Goal: Transaction & Acquisition: Purchase product/service

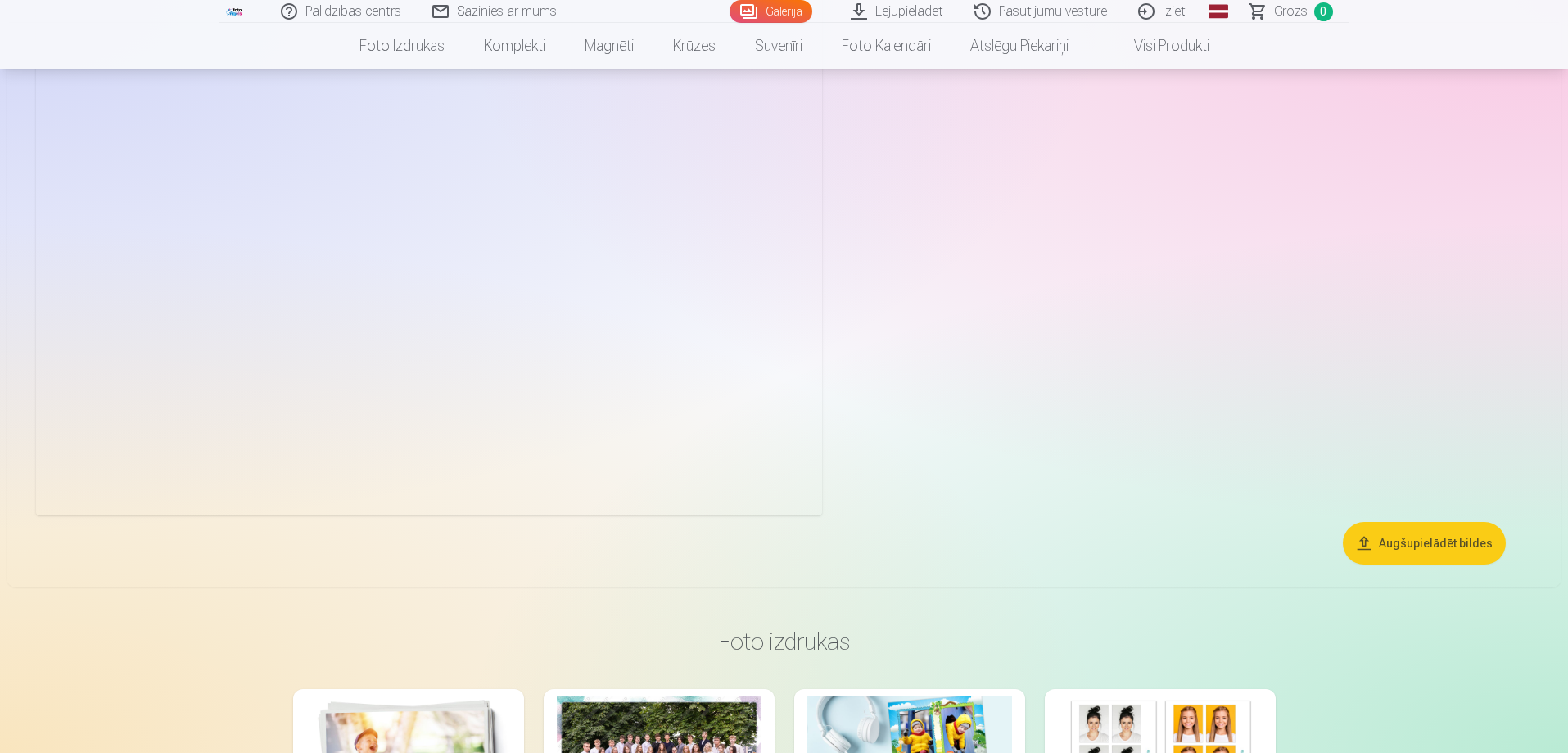
scroll to position [3850, 0]
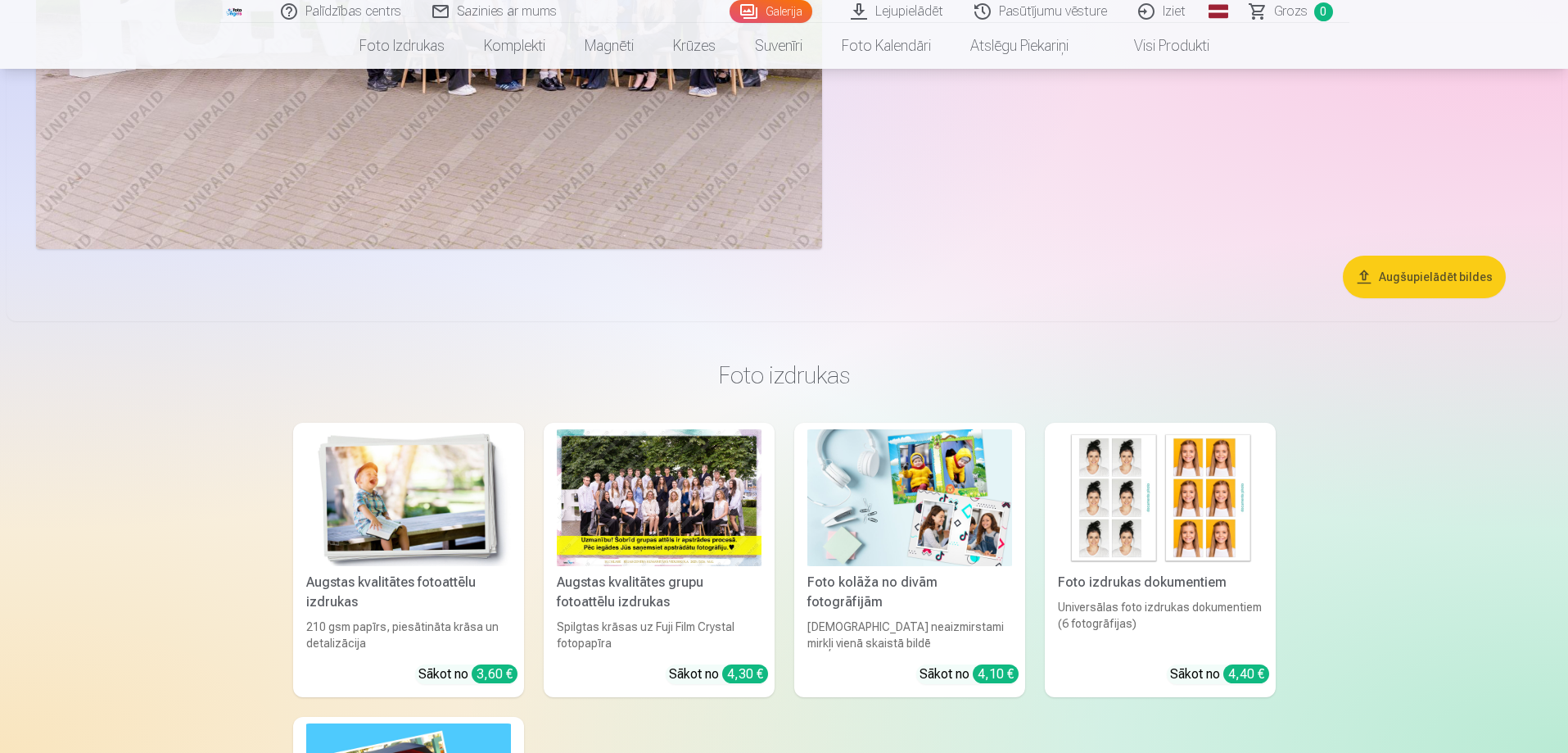
click at [1385, 269] on button "Augšupielādēt bildes" at bounding box center [1425, 276] width 163 height 43
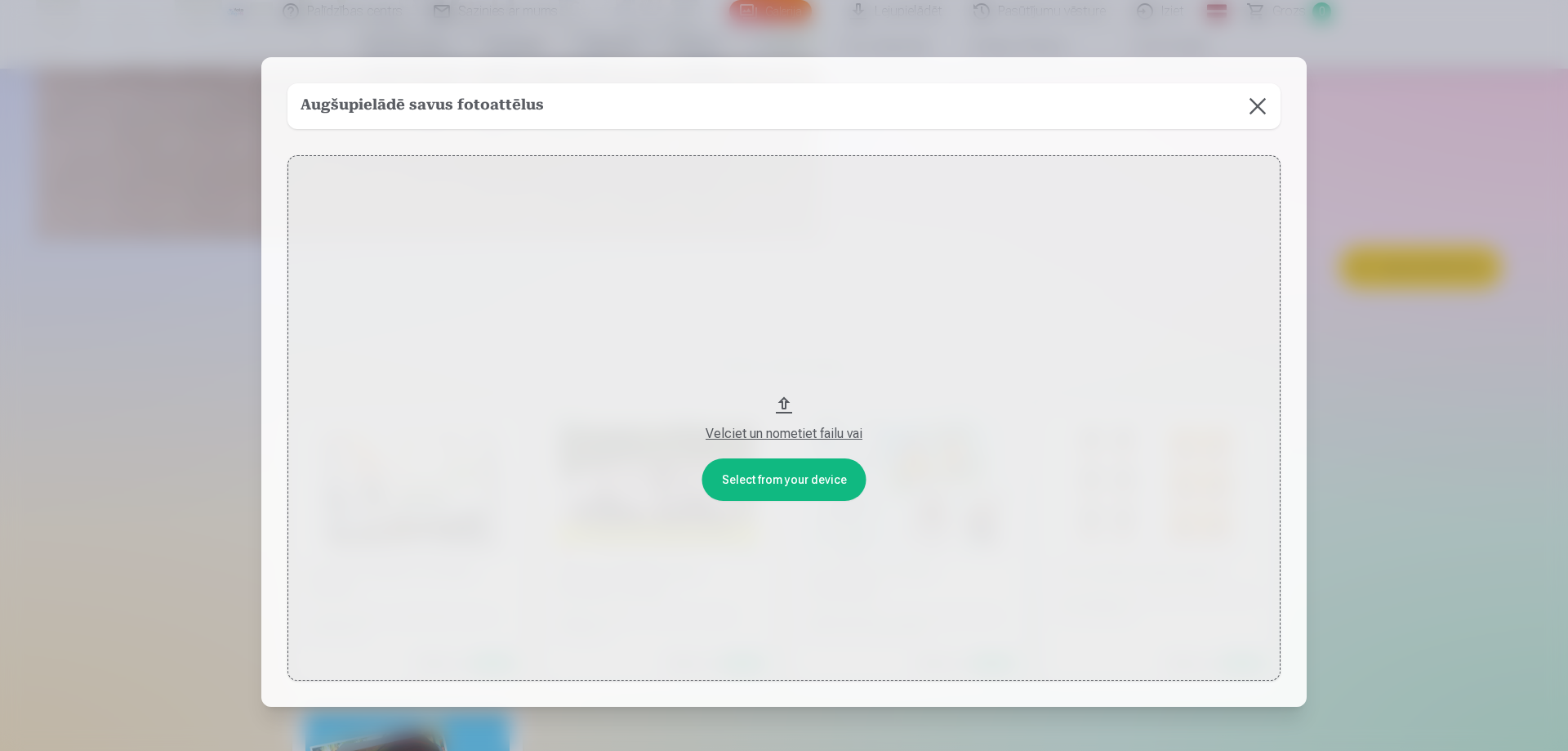
click at [1251, 109] on button at bounding box center [1257, 106] width 45 height 45
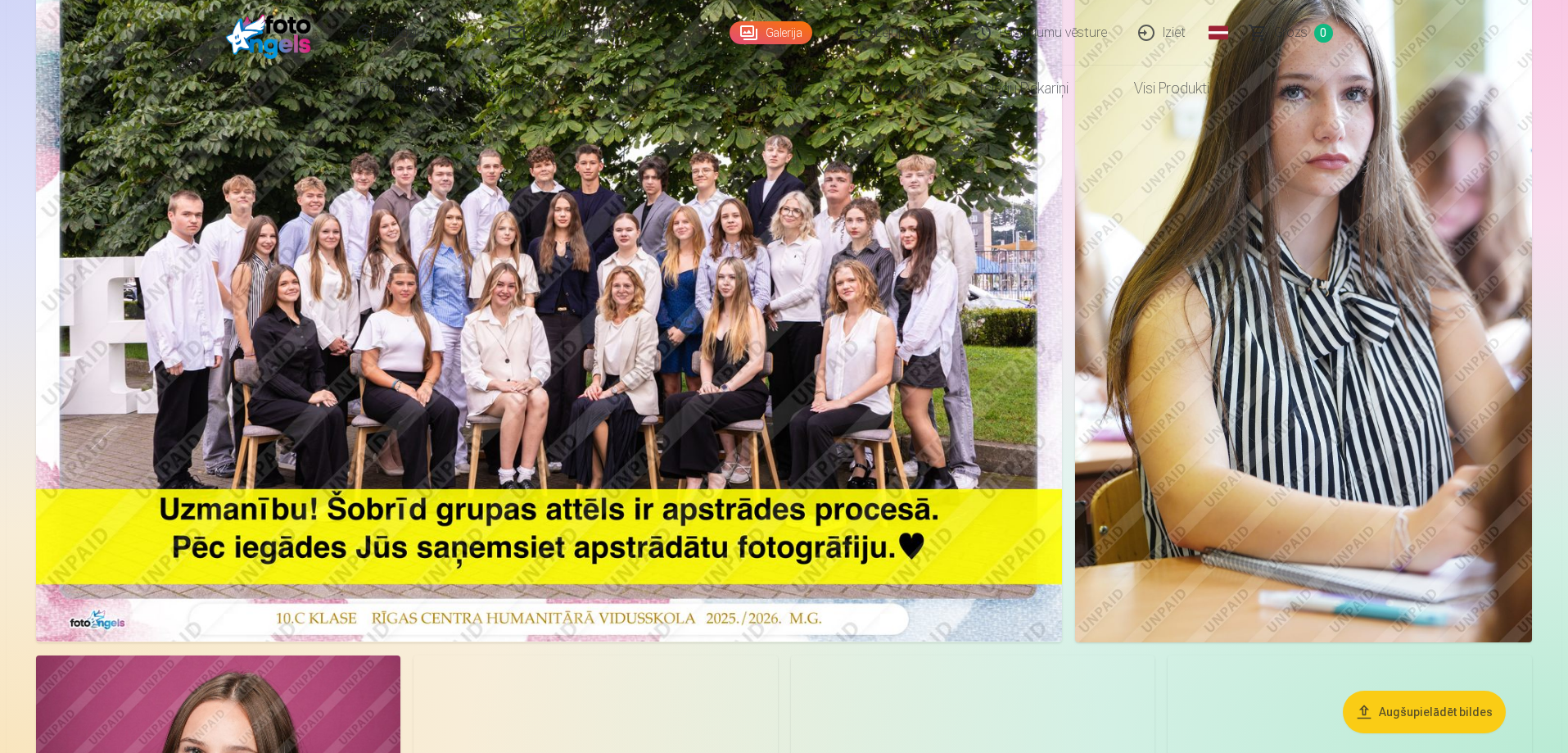
scroll to position [0, 0]
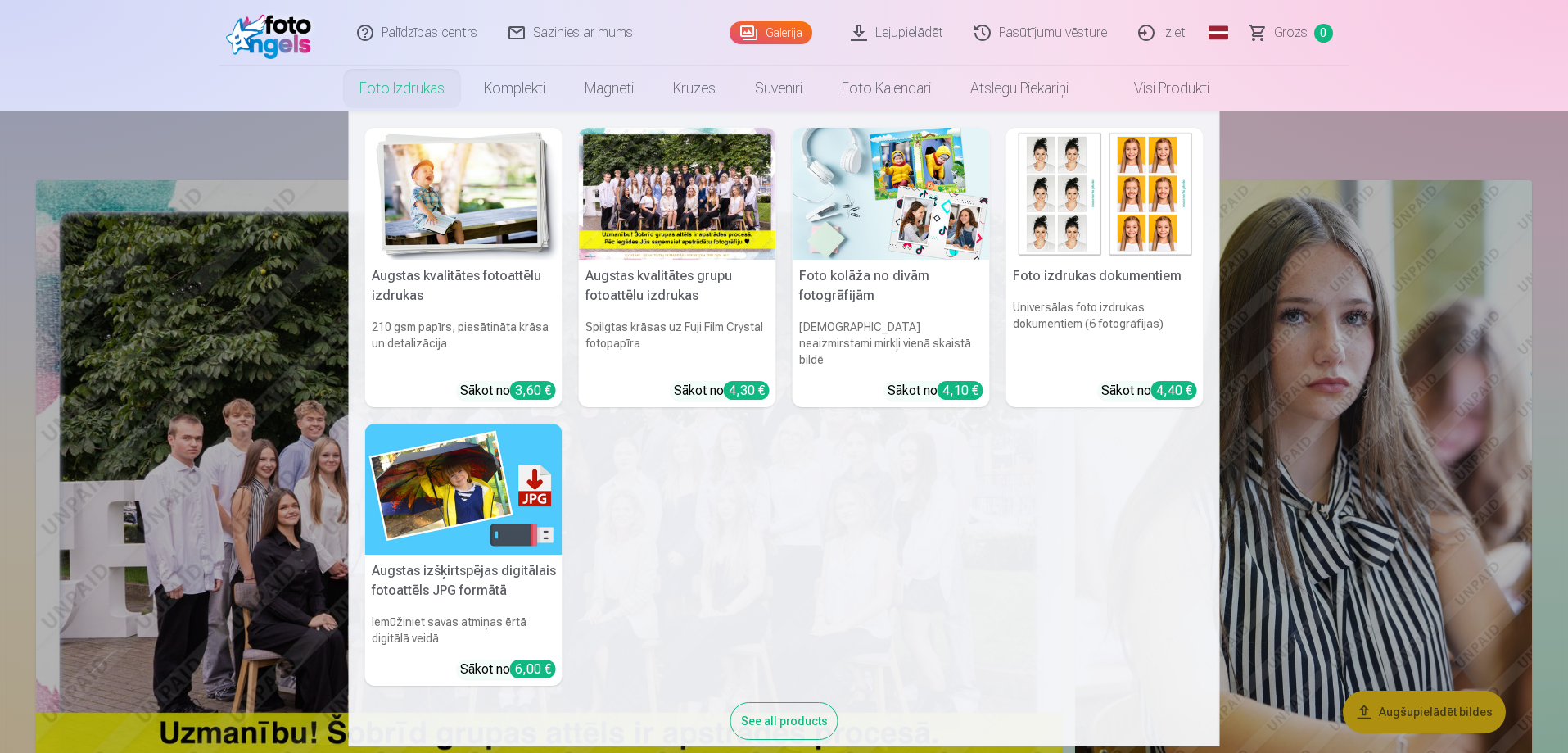
click at [419, 92] on link "Foto izdrukas" at bounding box center [401, 88] width 124 height 46
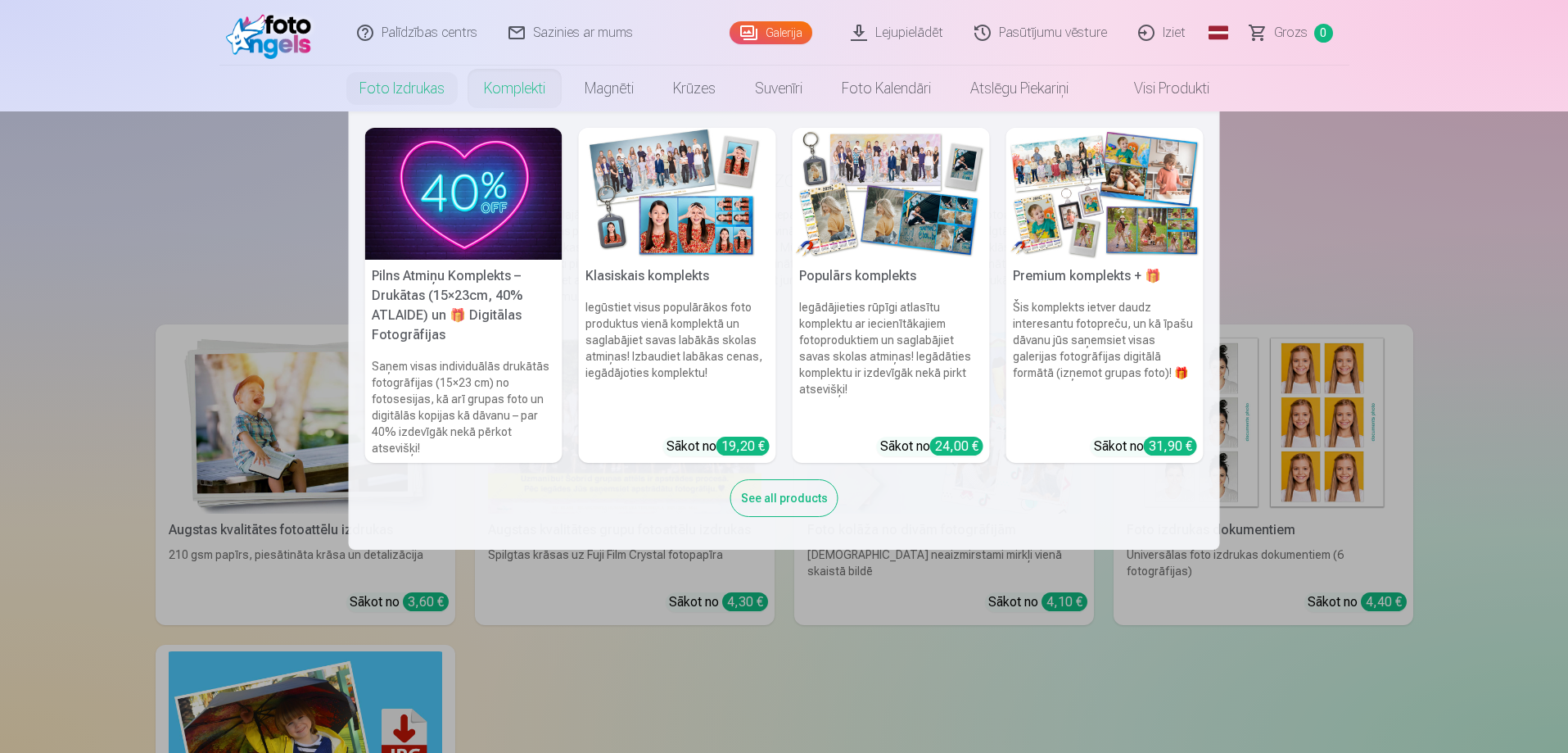
click at [521, 85] on link "Komplekti" at bounding box center [514, 88] width 101 height 46
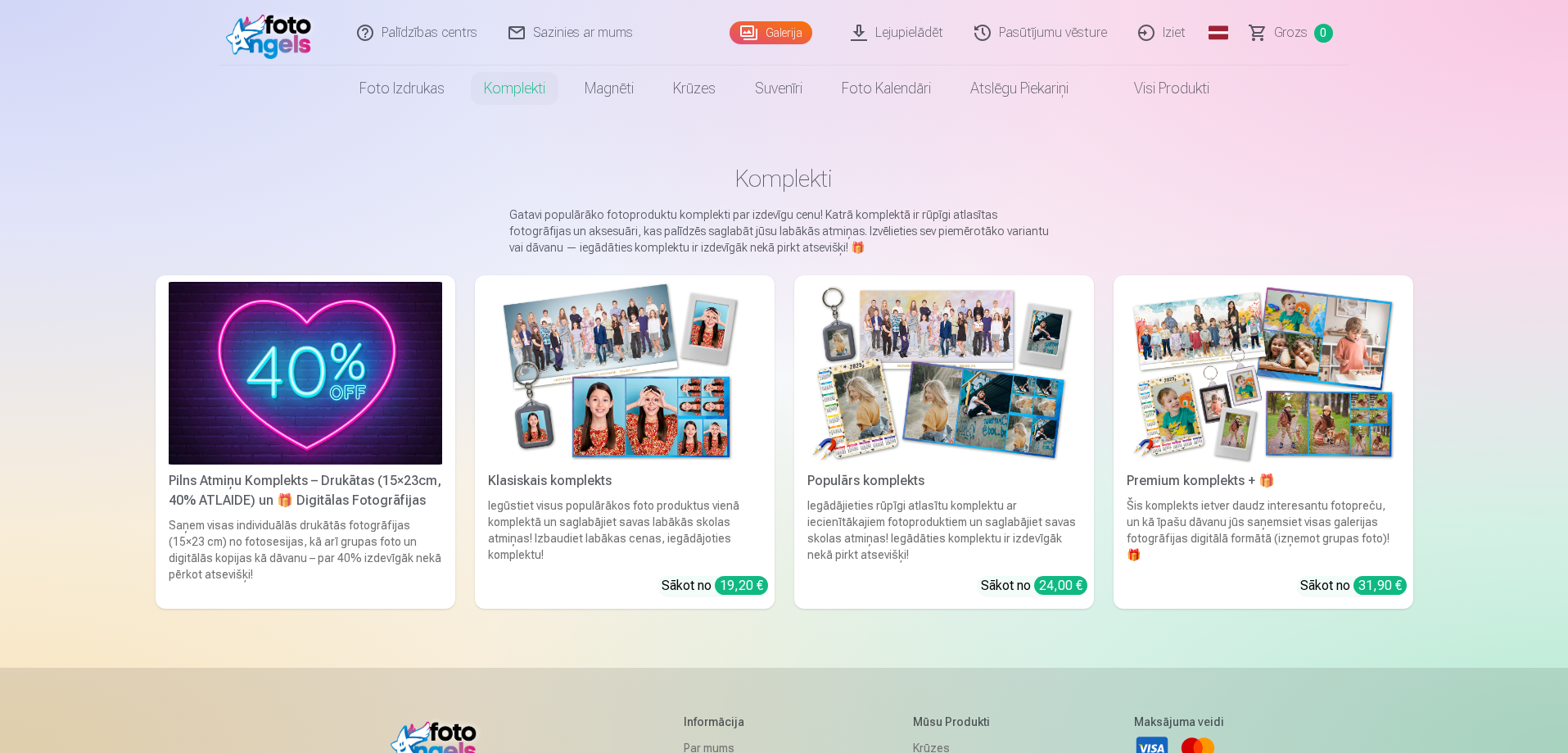
click at [343, 367] on img at bounding box center [306, 373] width 273 height 182
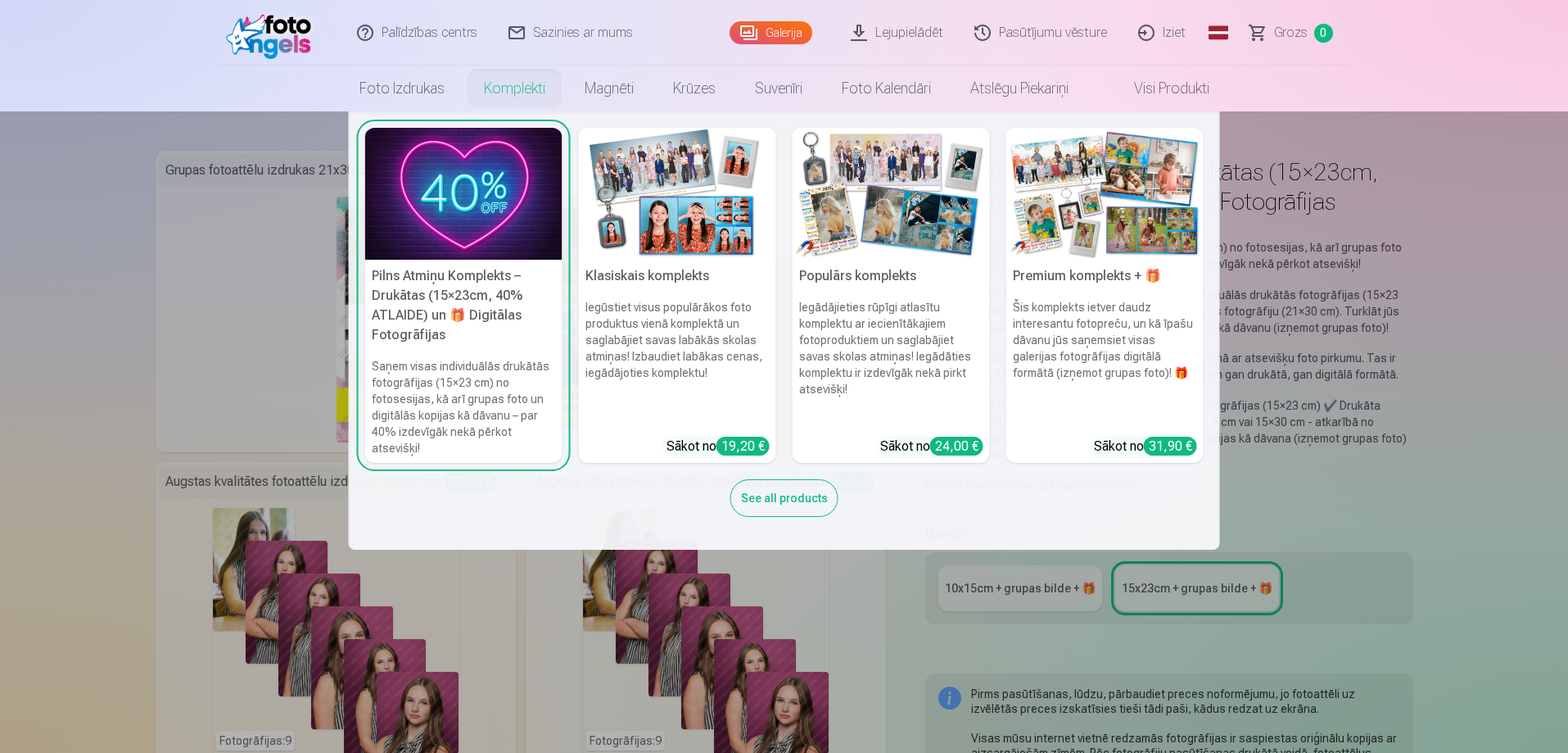
click at [539, 91] on link "Komplekti" at bounding box center [514, 88] width 101 height 46
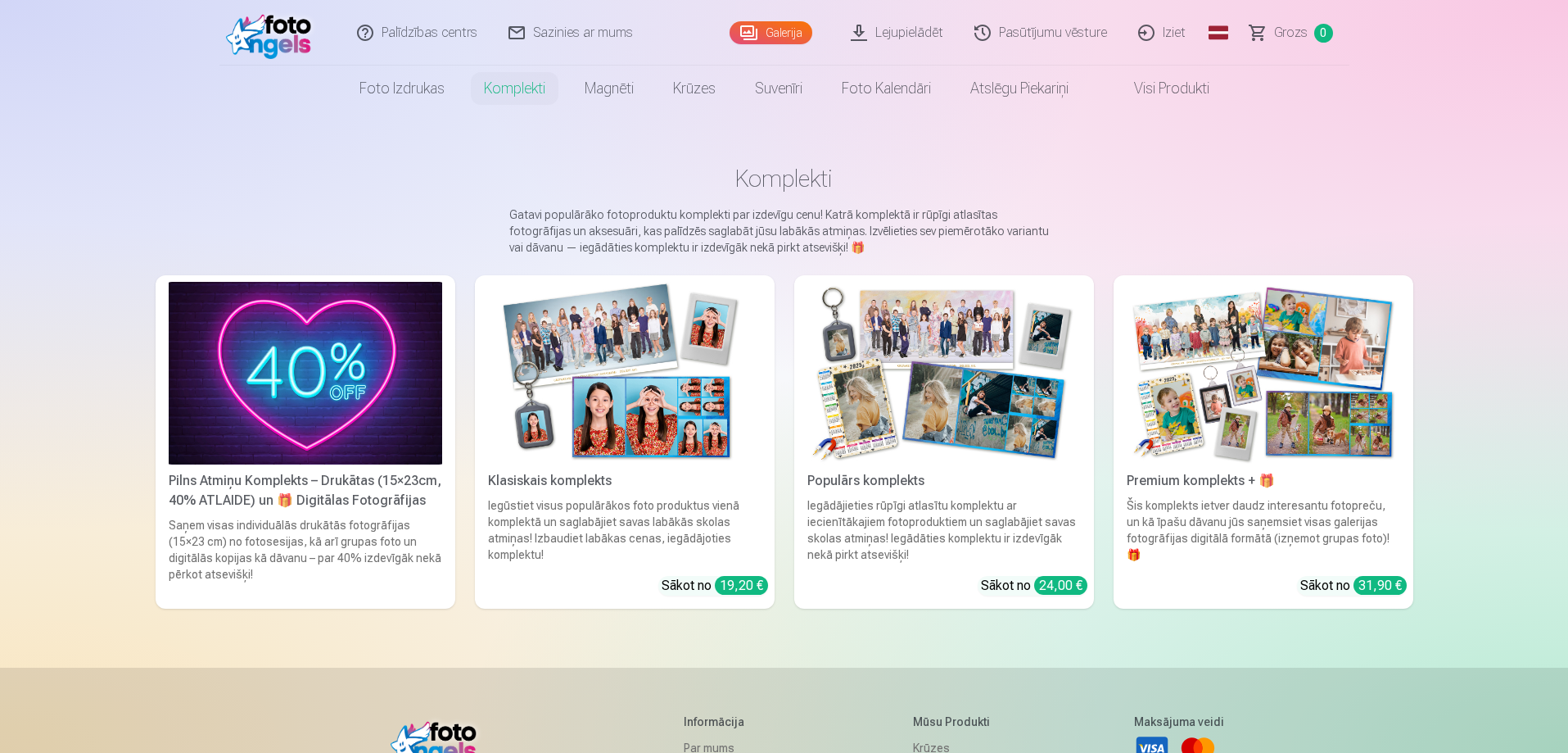
click at [592, 384] on img at bounding box center [625, 373] width 273 height 182
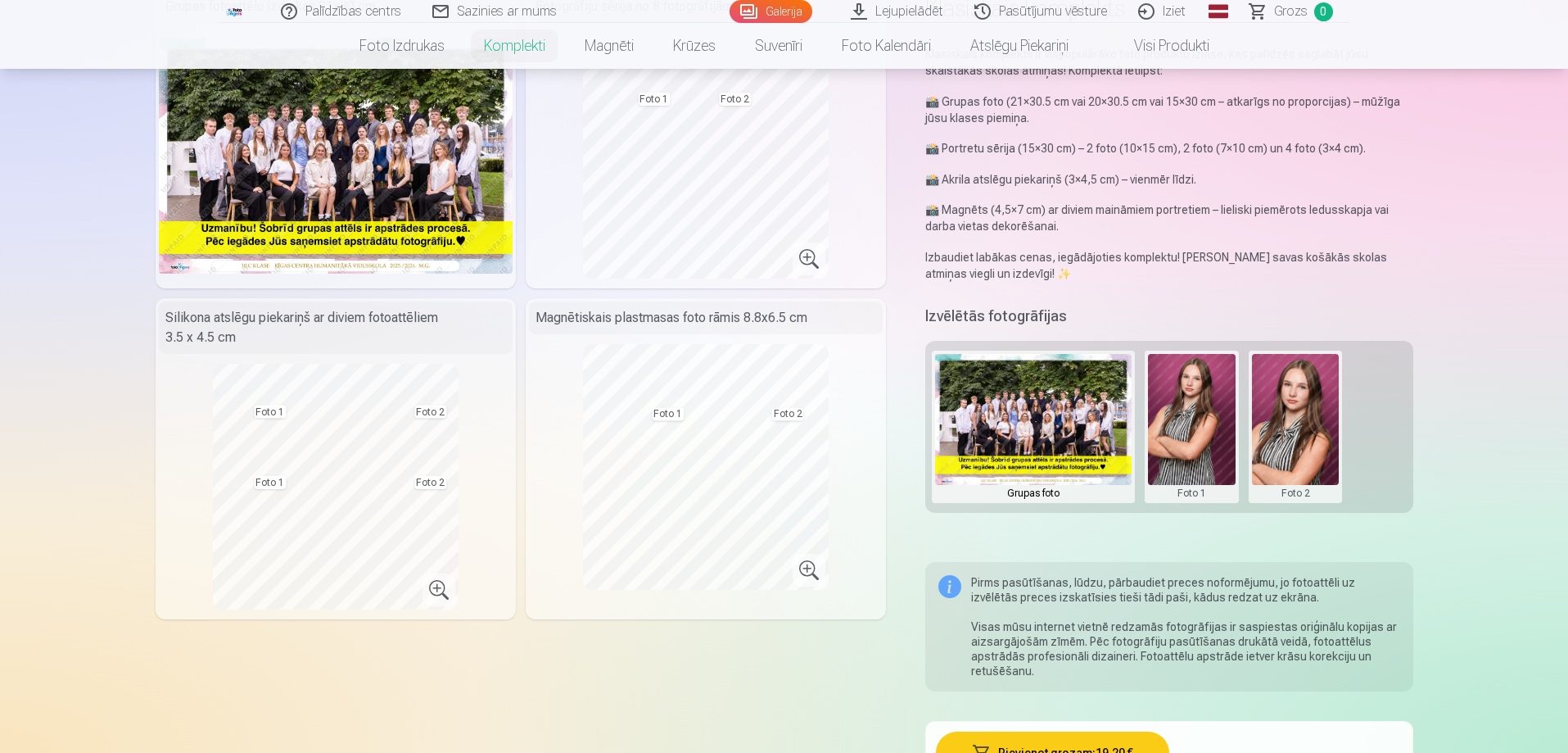
scroll to position [246, 0]
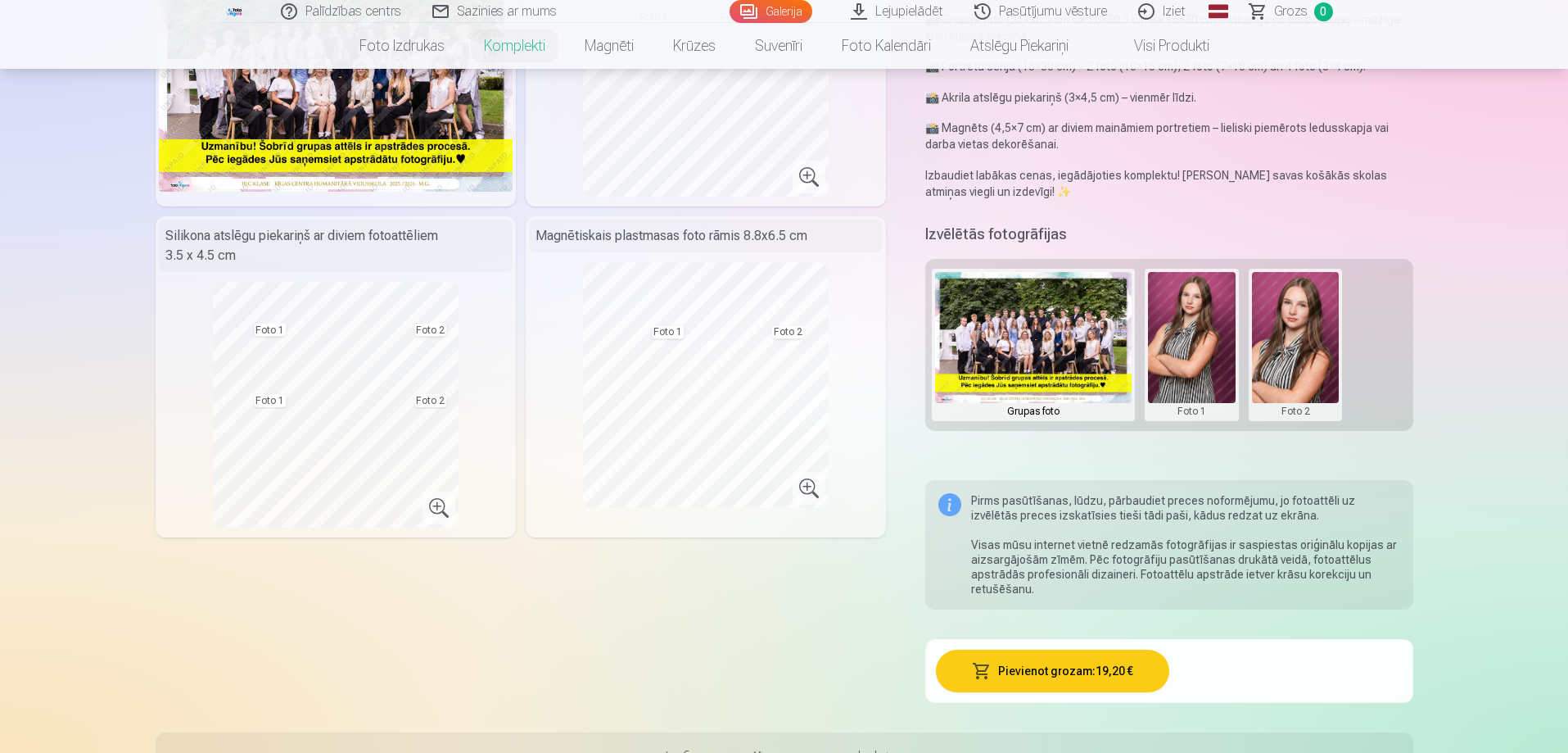
click at [1198, 348] on button at bounding box center [1191, 345] width 87 height 146
click at [1194, 348] on button "Nomainiet foto" at bounding box center [1190, 345] width 134 height 46
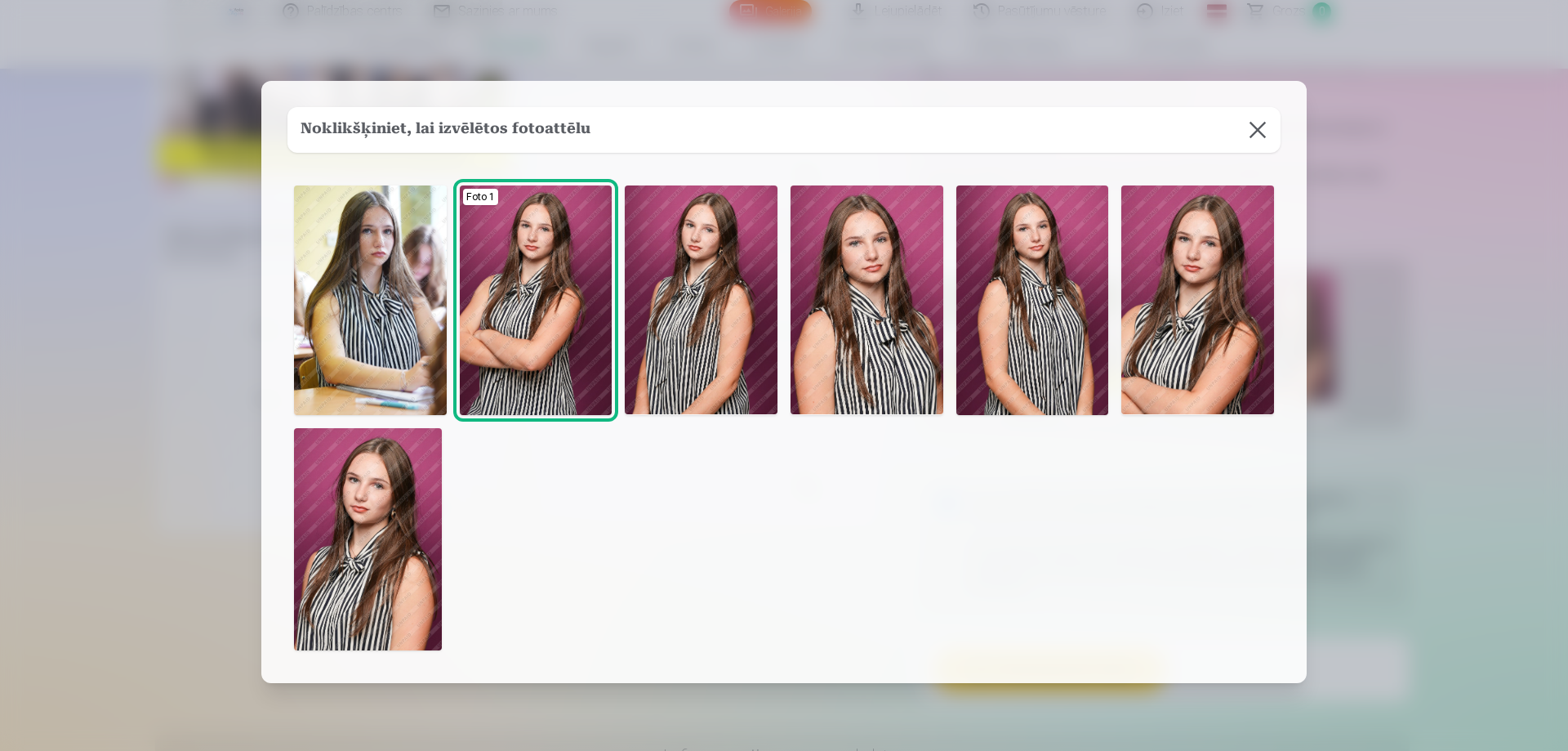
click at [1229, 336] on img at bounding box center [1197, 300] width 152 height 229
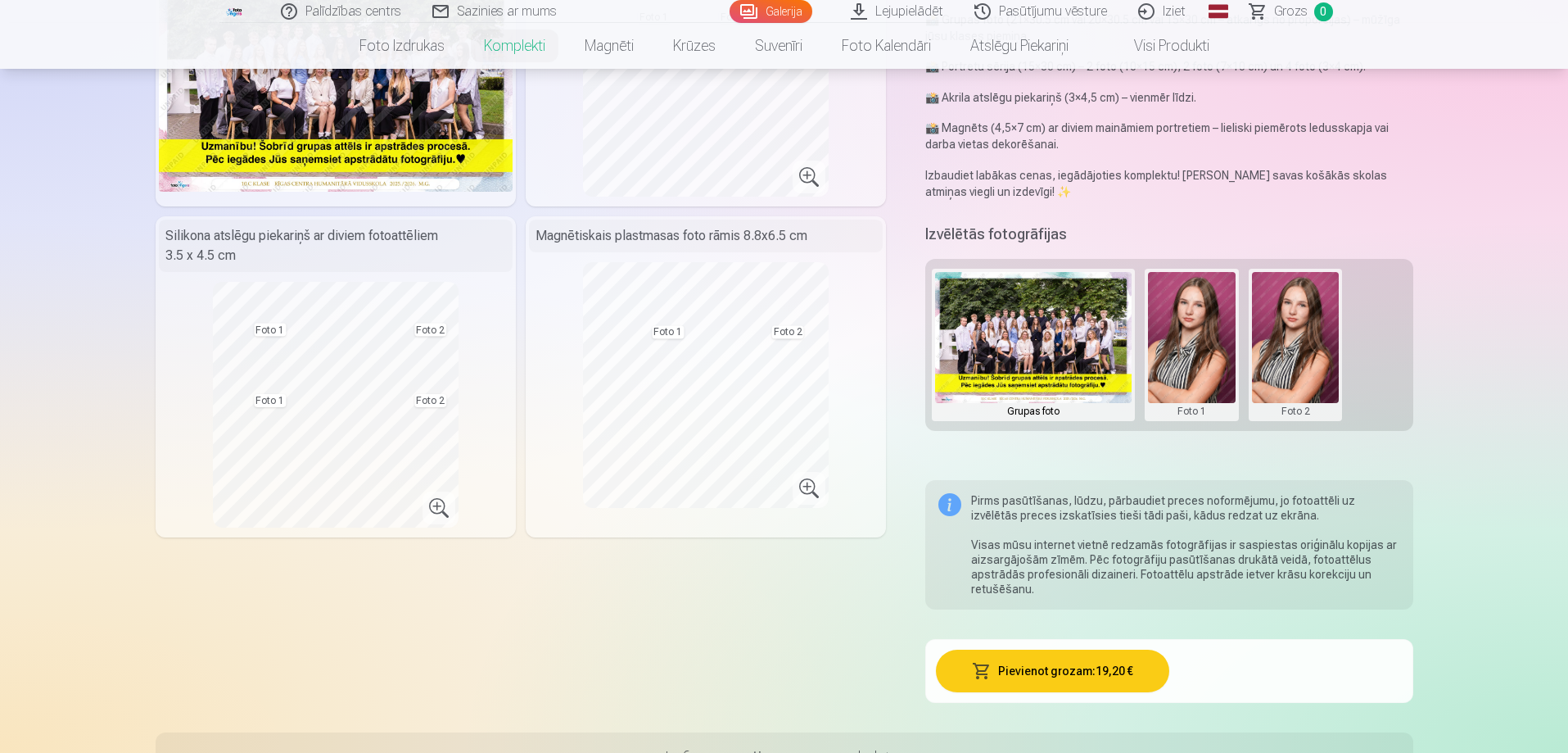
click at [1214, 355] on button at bounding box center [1191, 345] width 87 height 146
click at [1188, 343] on button "Nomainiet foto" at bounding box center [1190, 345] width 134 height 46
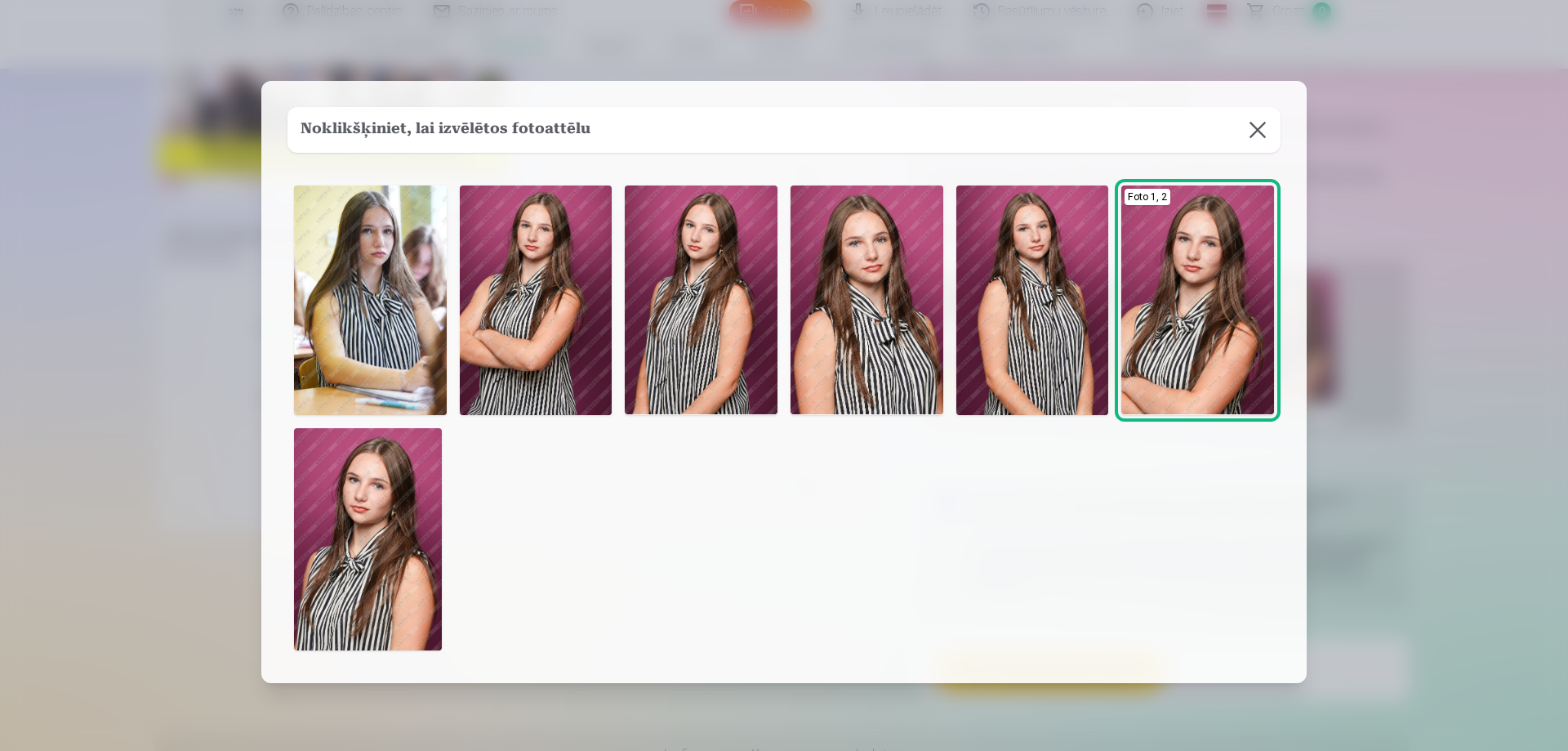
click at [688, 371] on img at bounding box center [701, 300] width 152 height 229
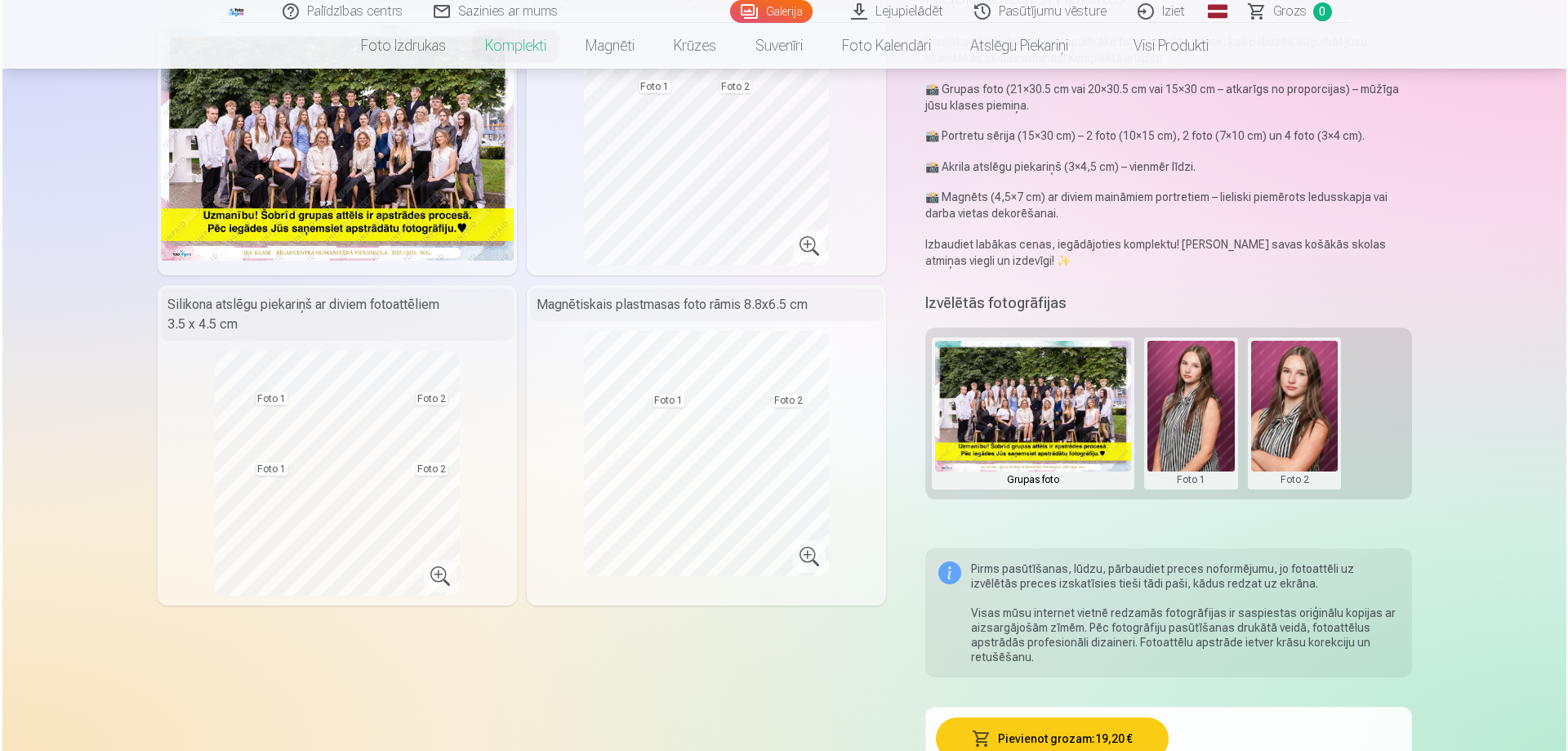
scroll to position [0, 0]
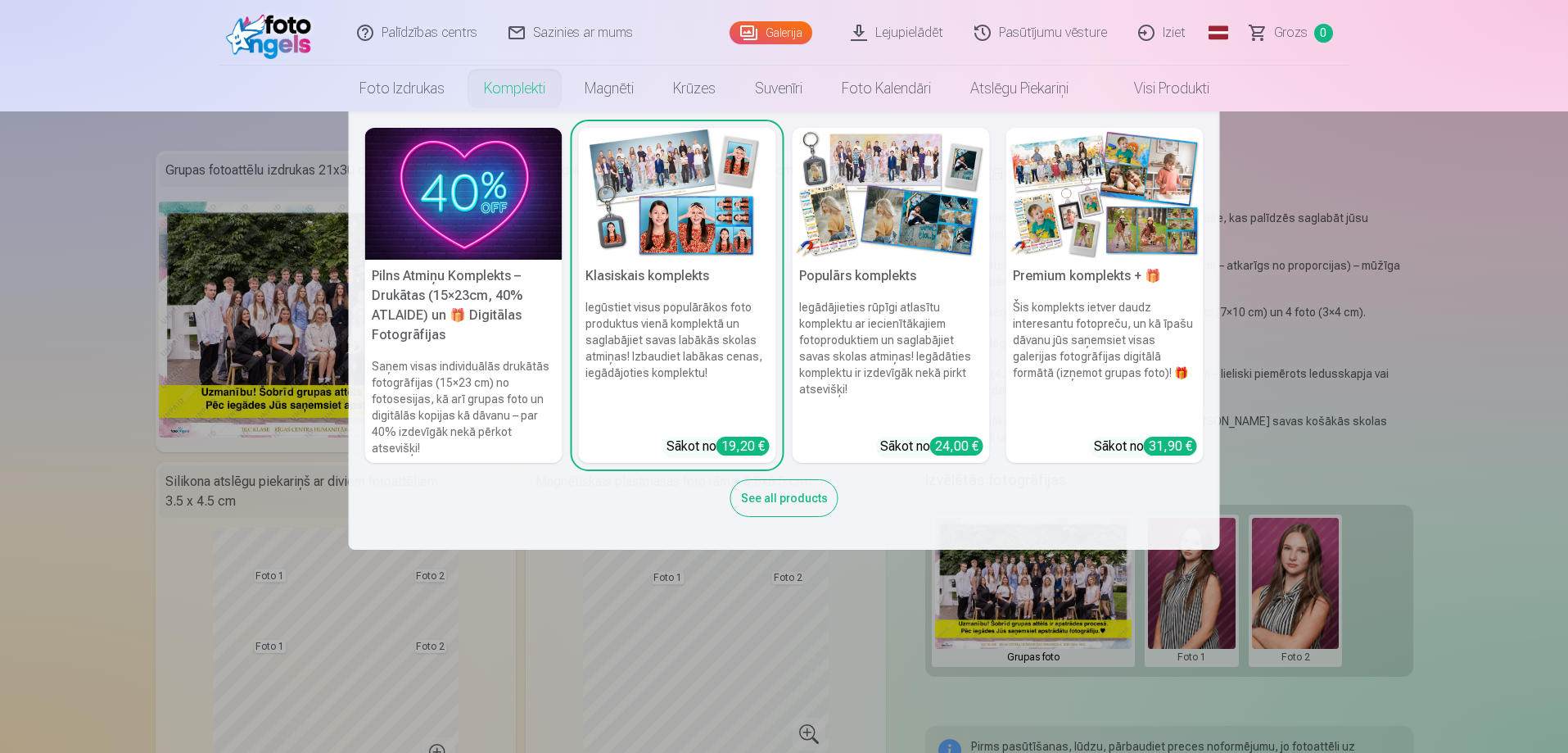
click at [71, 324] on nav "Pilns Atmiņu Komplekts – Drukātas (15×23cm, 40% ATLAIDE) un 🎁 Digitālas Fotogrā…" at bounding box center [784, 329] width 1568 height 438
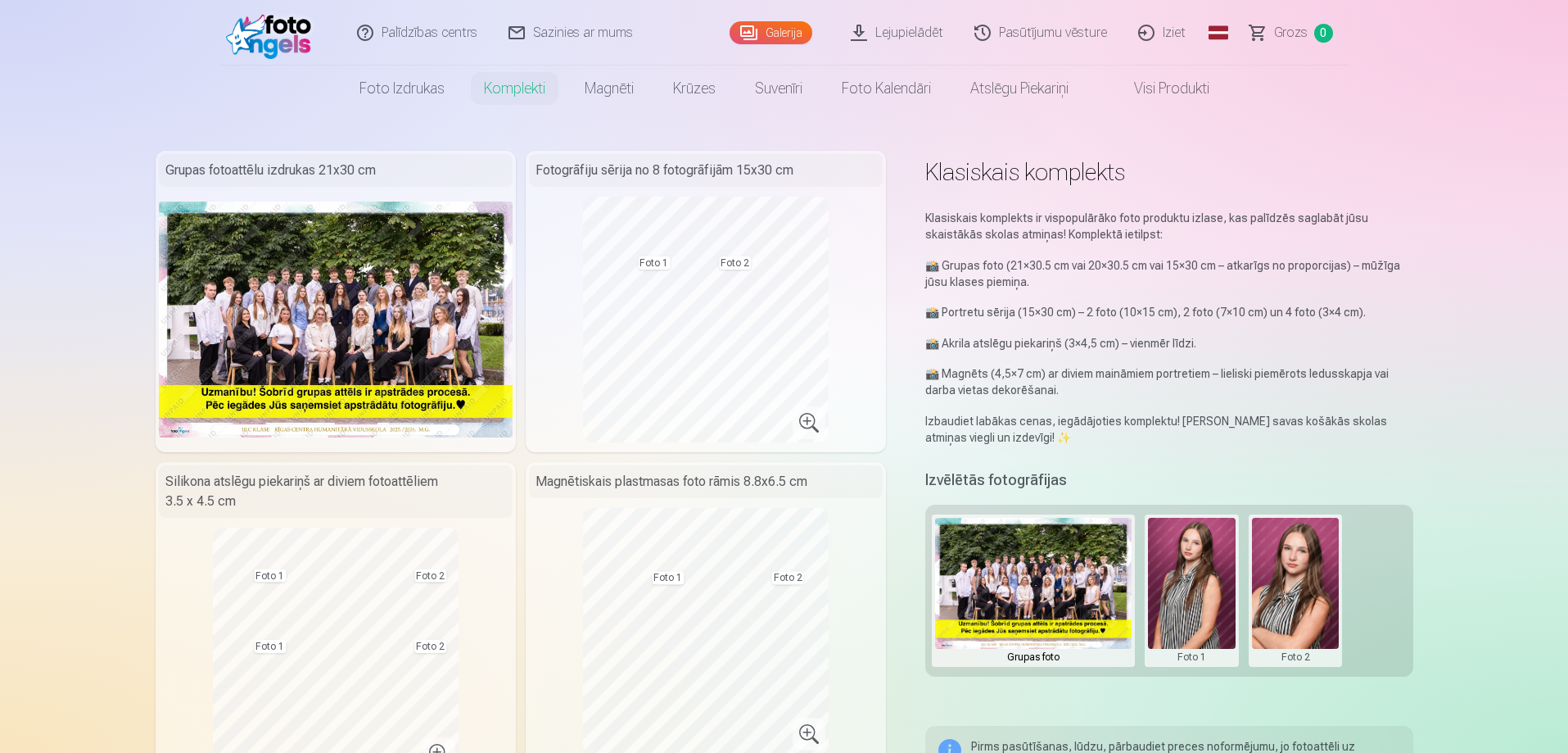
click at [294, 330] on img at bounding box center [335, 319] width 354 height 235
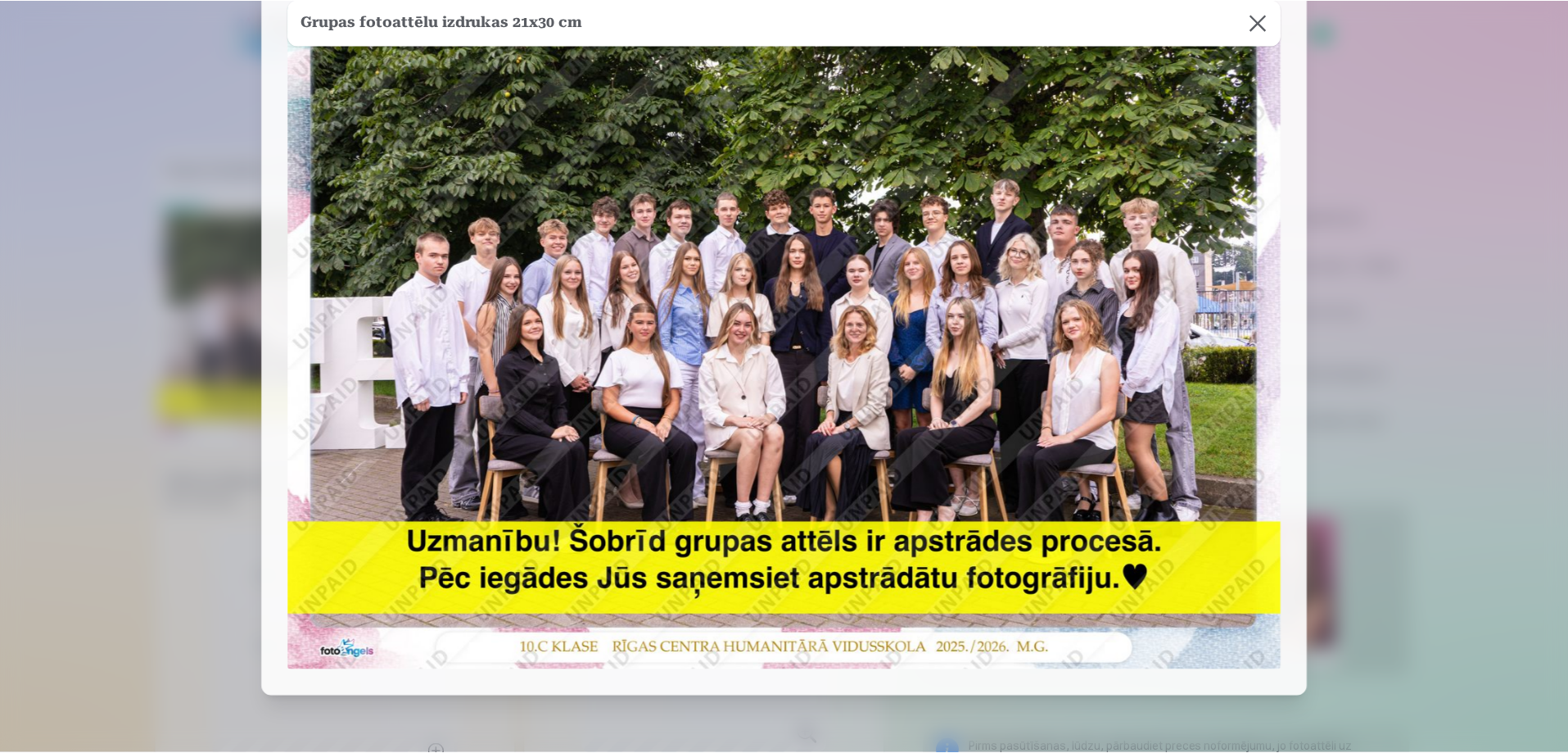
scroll to position [164, 0]
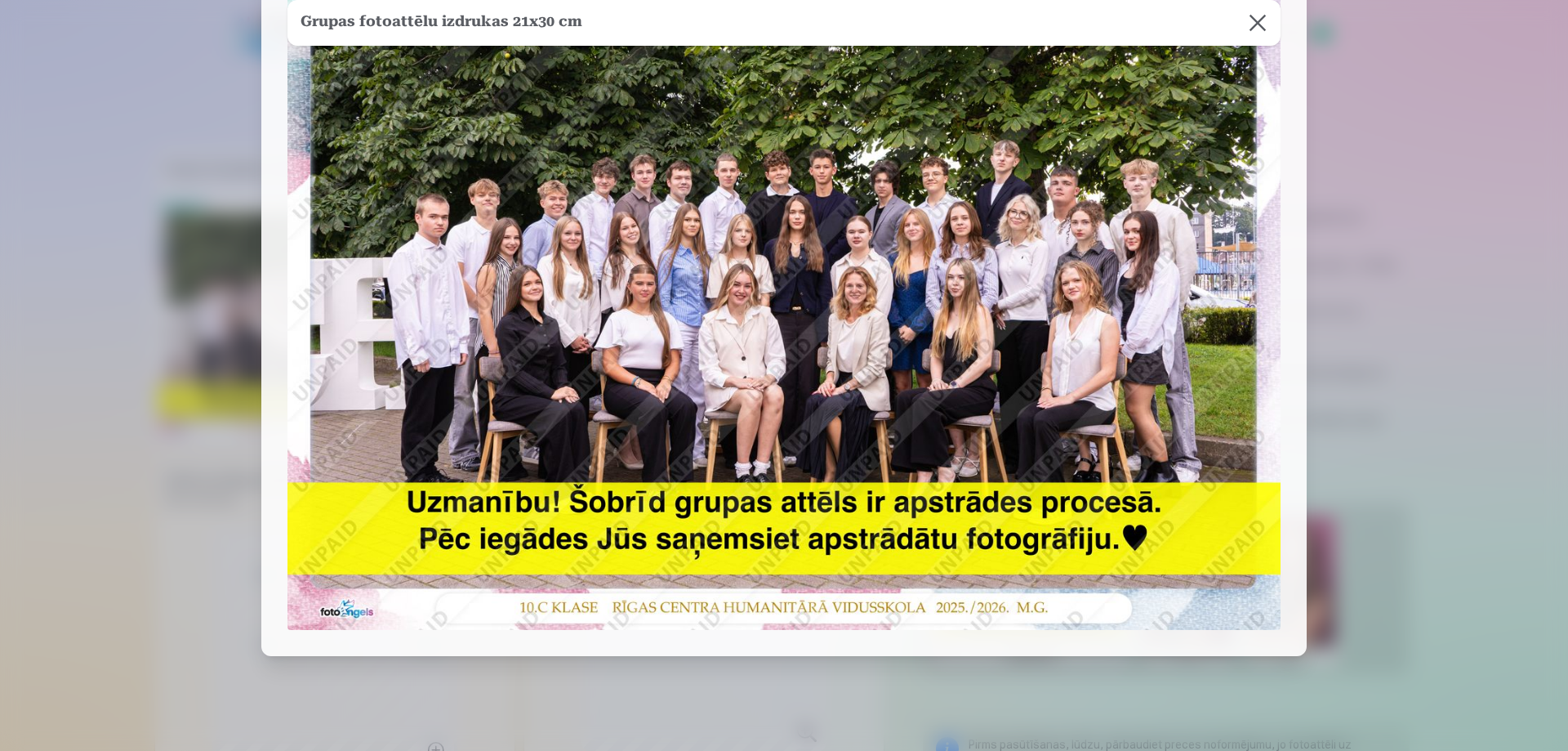
click at [1256, 26] on button at bounding box center [1257, 23] width 45 height 45
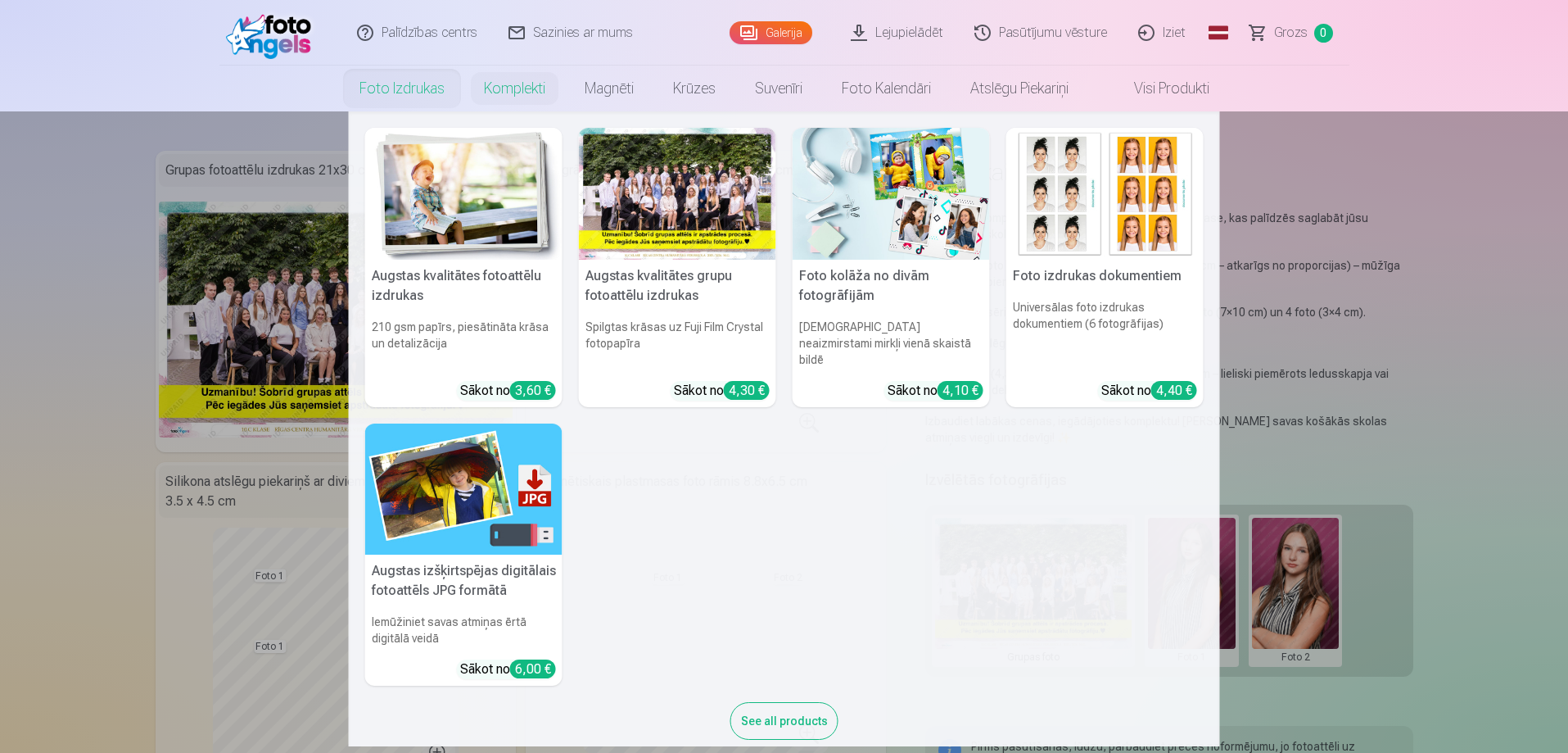
click at [408, 89] on link "Foto izdrukas" at bounding box center [401, 88] width 124 height 46
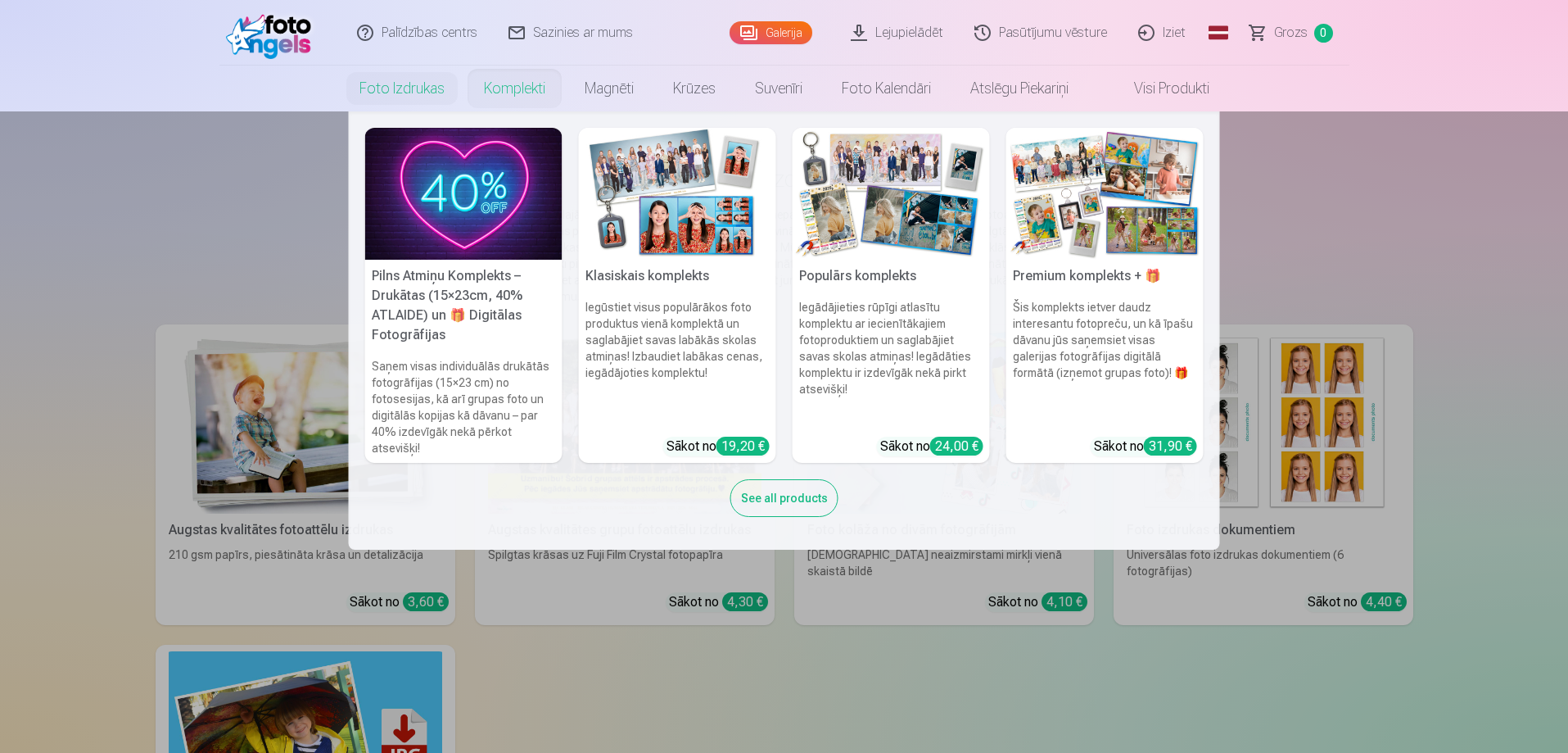
click at [521, 89] on link "Komplekti" at bounding box center [514, 88] width 101 height 46
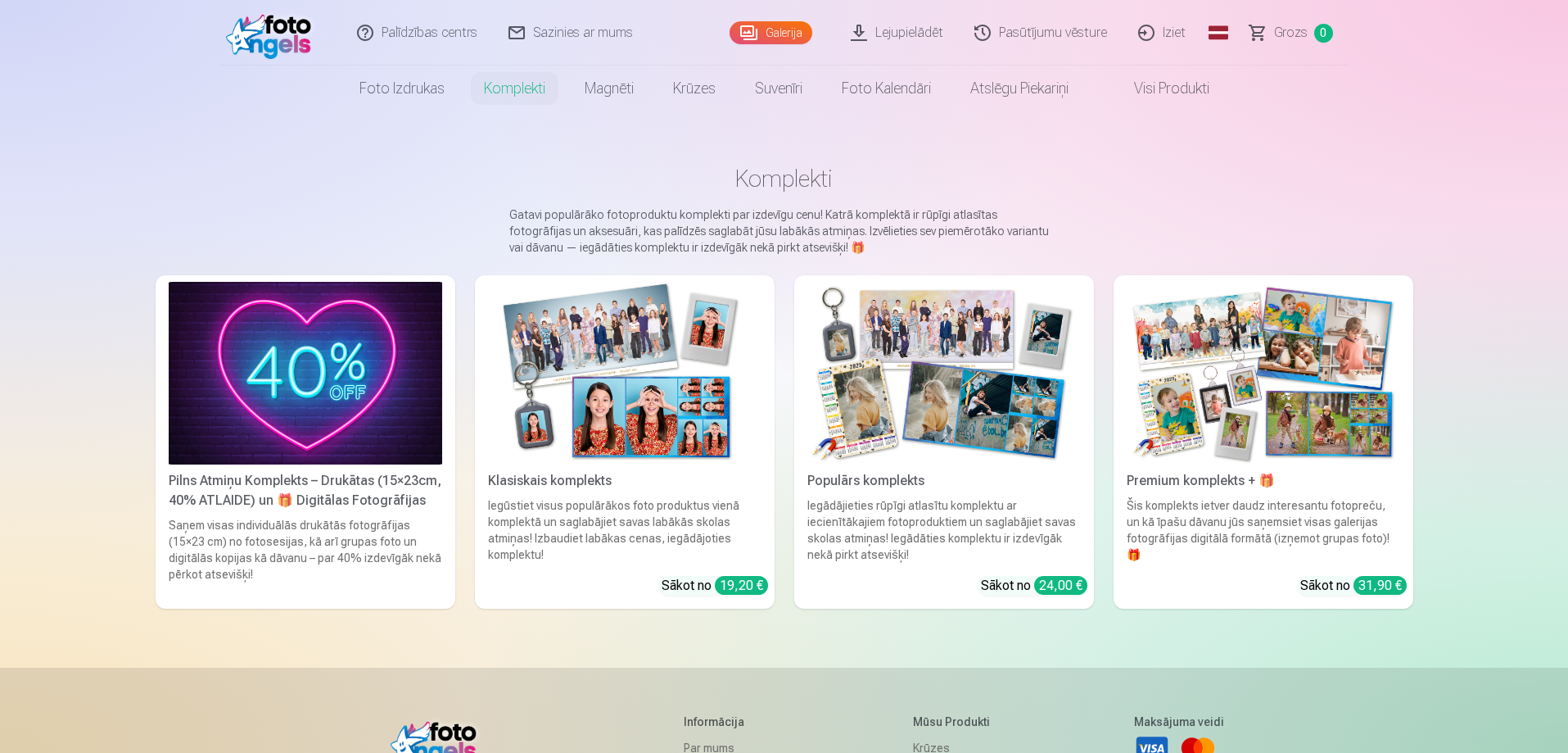
click at [370, 354] on img at bounding box center [306, 373] width 273 height 182
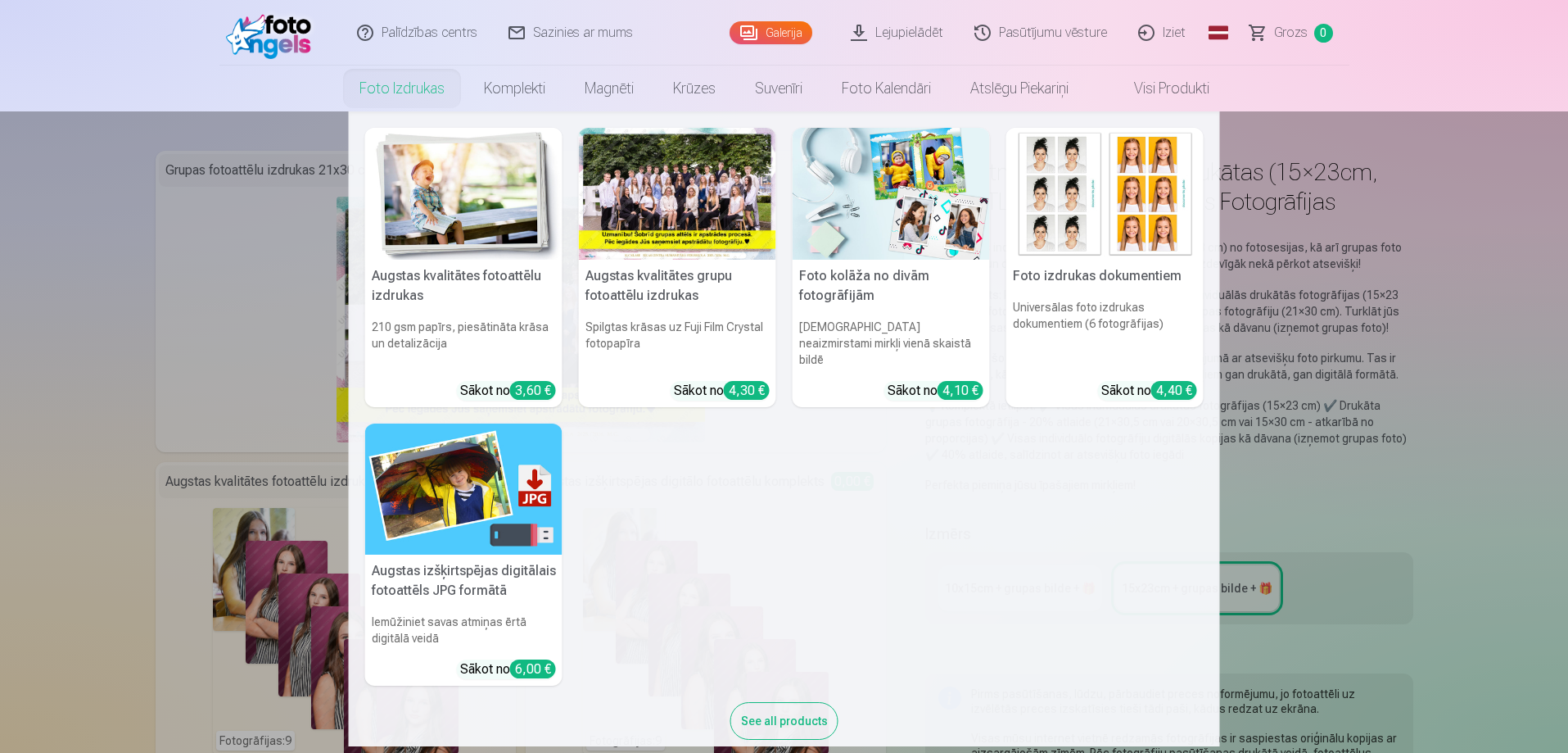
click at [395, 78] on link "Foto izdrukas" at bounding box center [401, 88] width 124 height 46
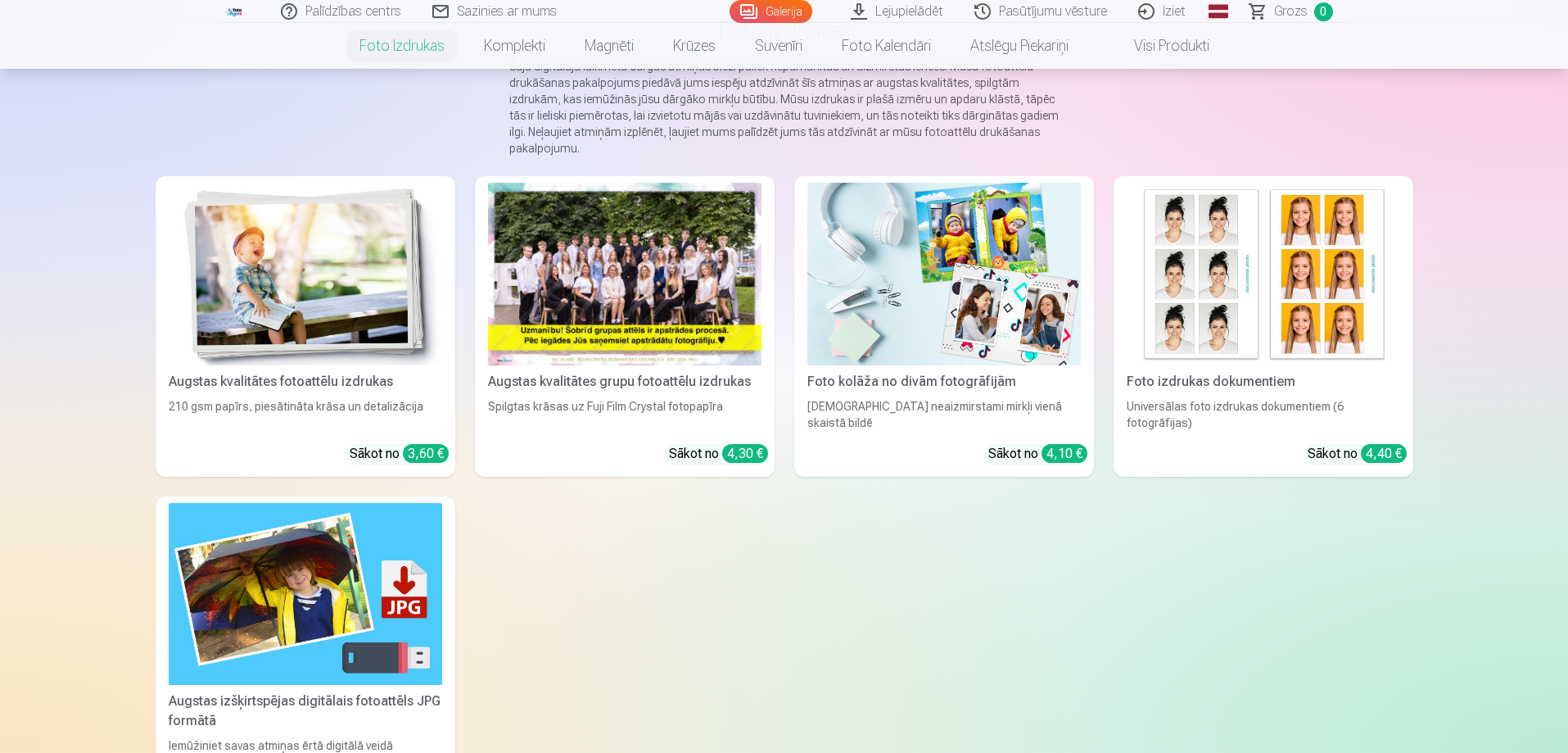
scroll to position [164, 0]
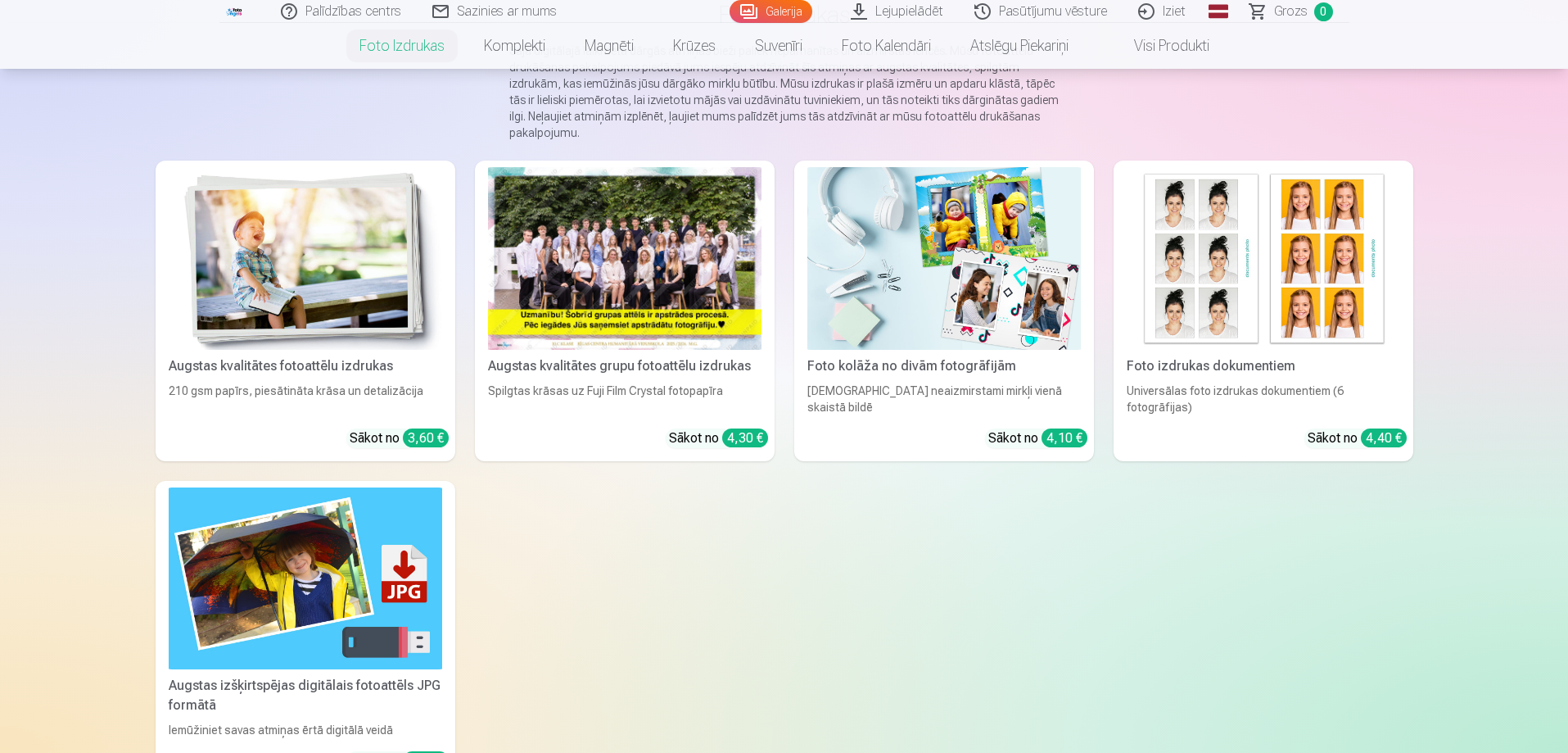
click at [616, 261] on div at bounding box center [625, 258] width 273 height 182
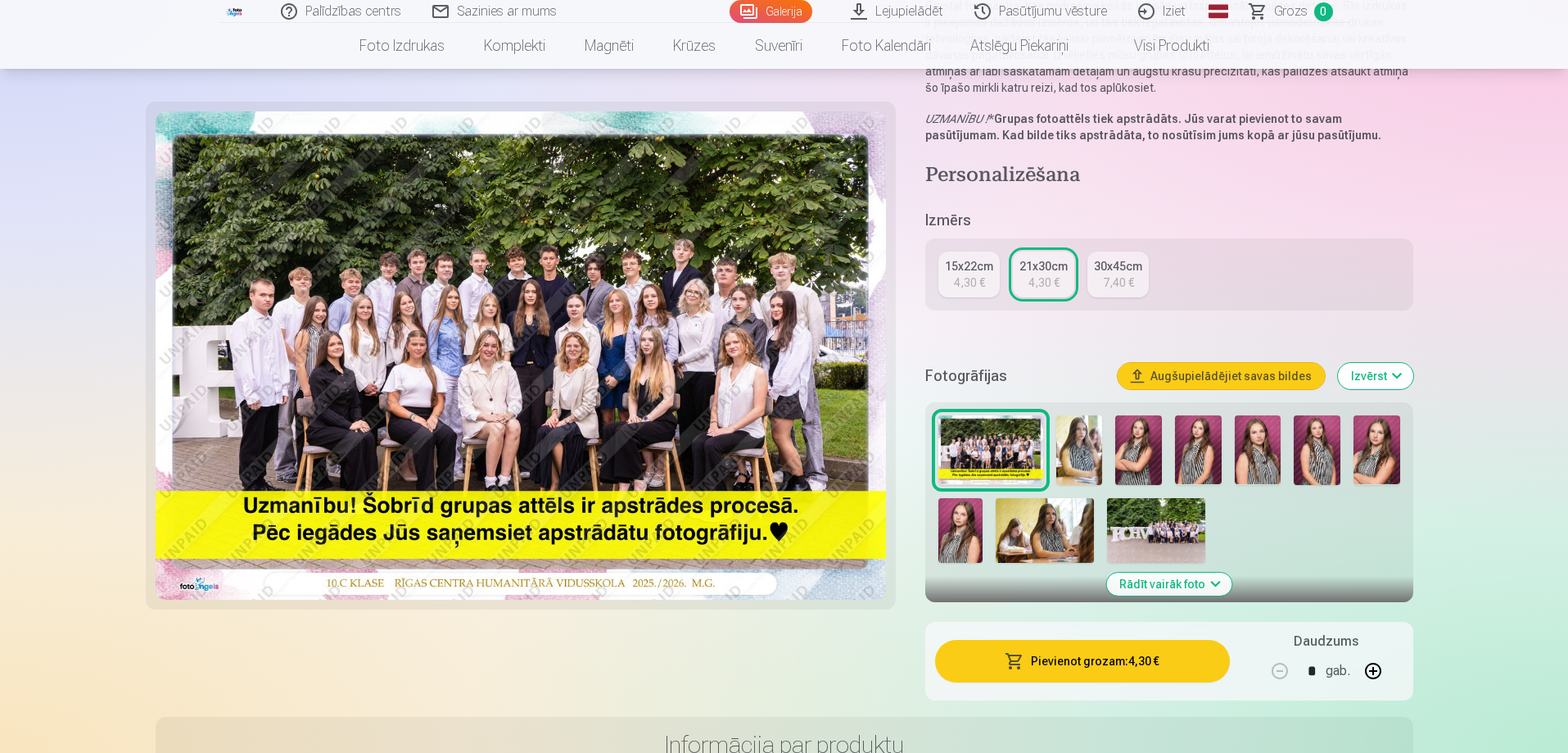
scroll to position [246, 0]
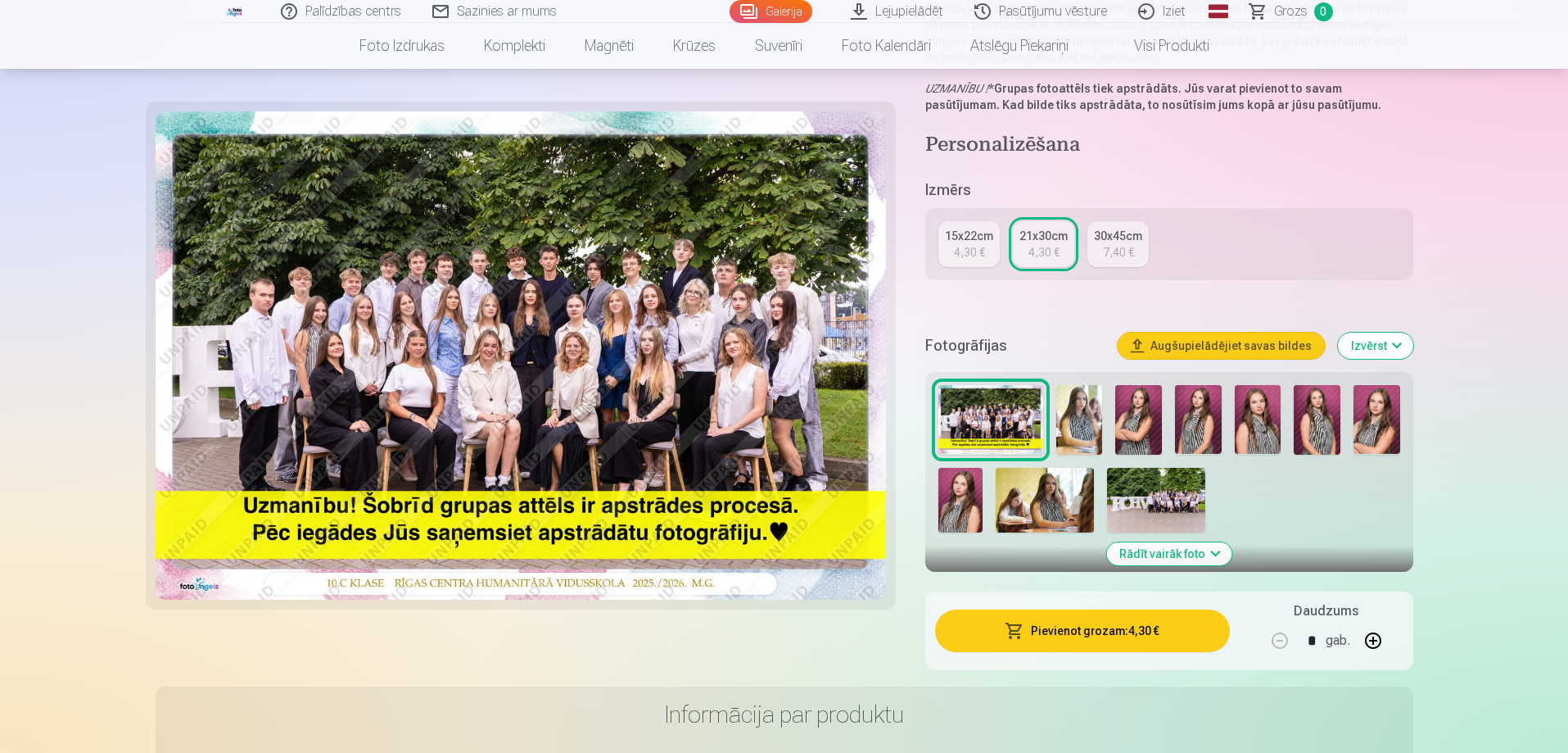
click at [1163, 498] on img at bounding box center [1156, 500] width 99 height 66
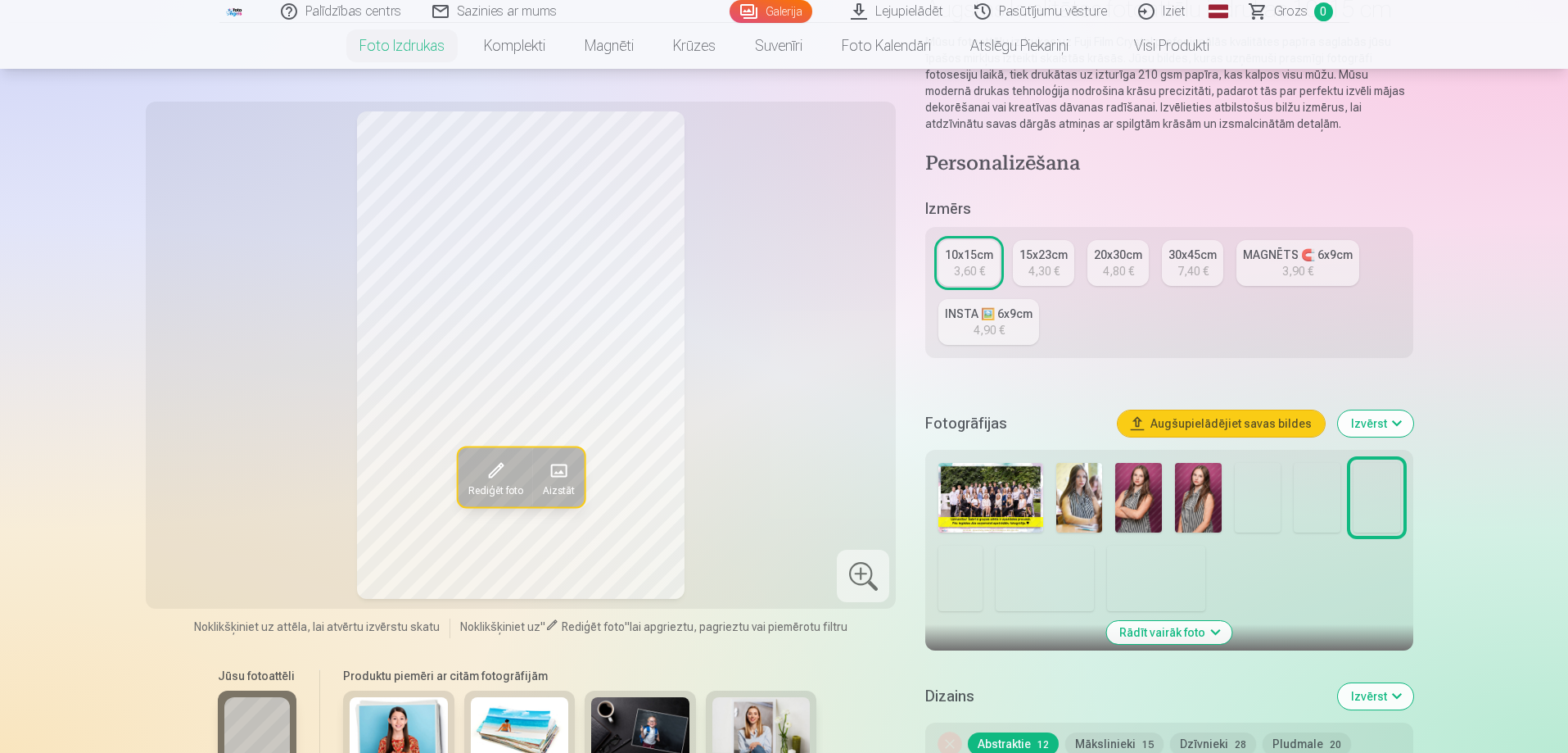
scroll to position [164, 0]
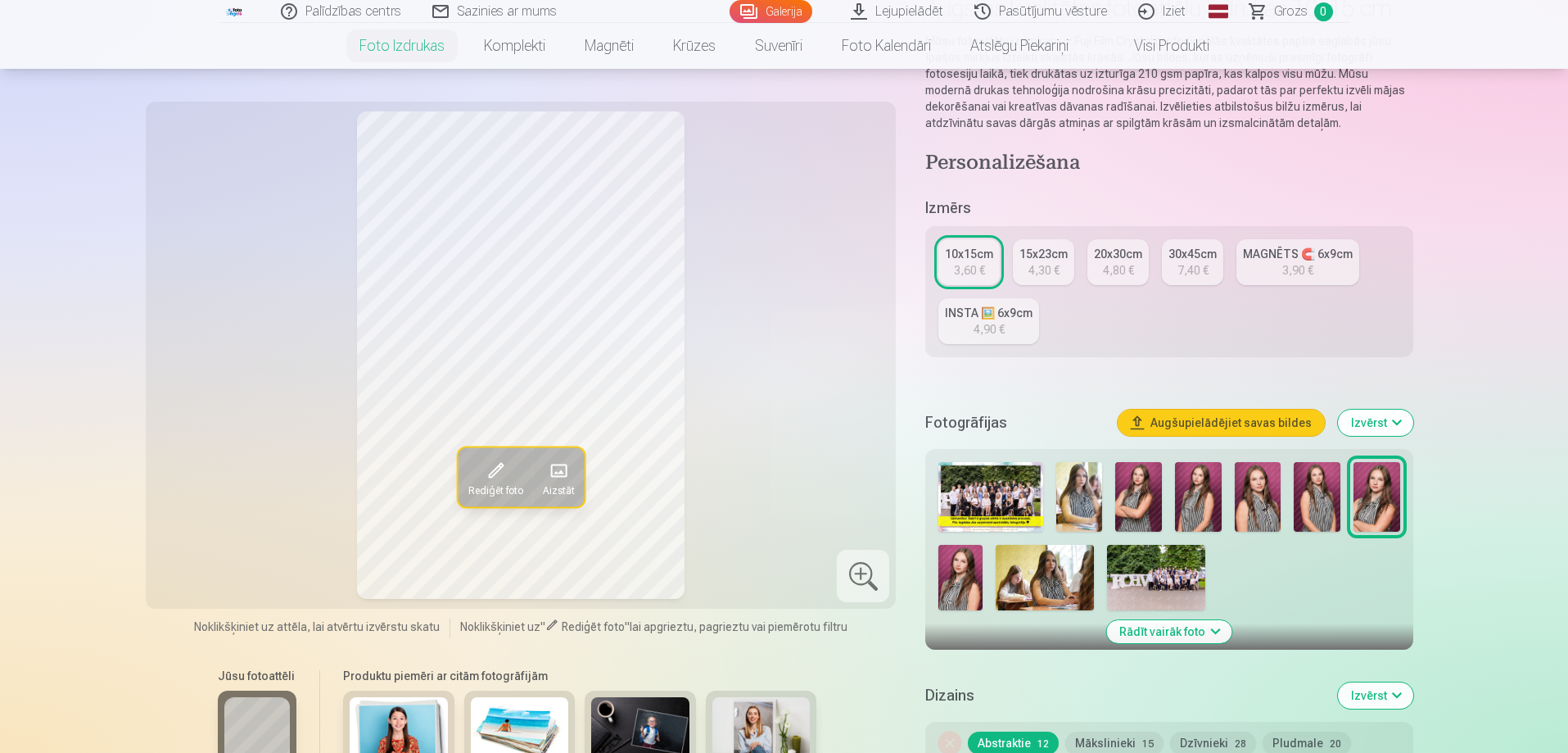
click at [1003, 488] on img at bounding box center [990, 496] width 104 height 69
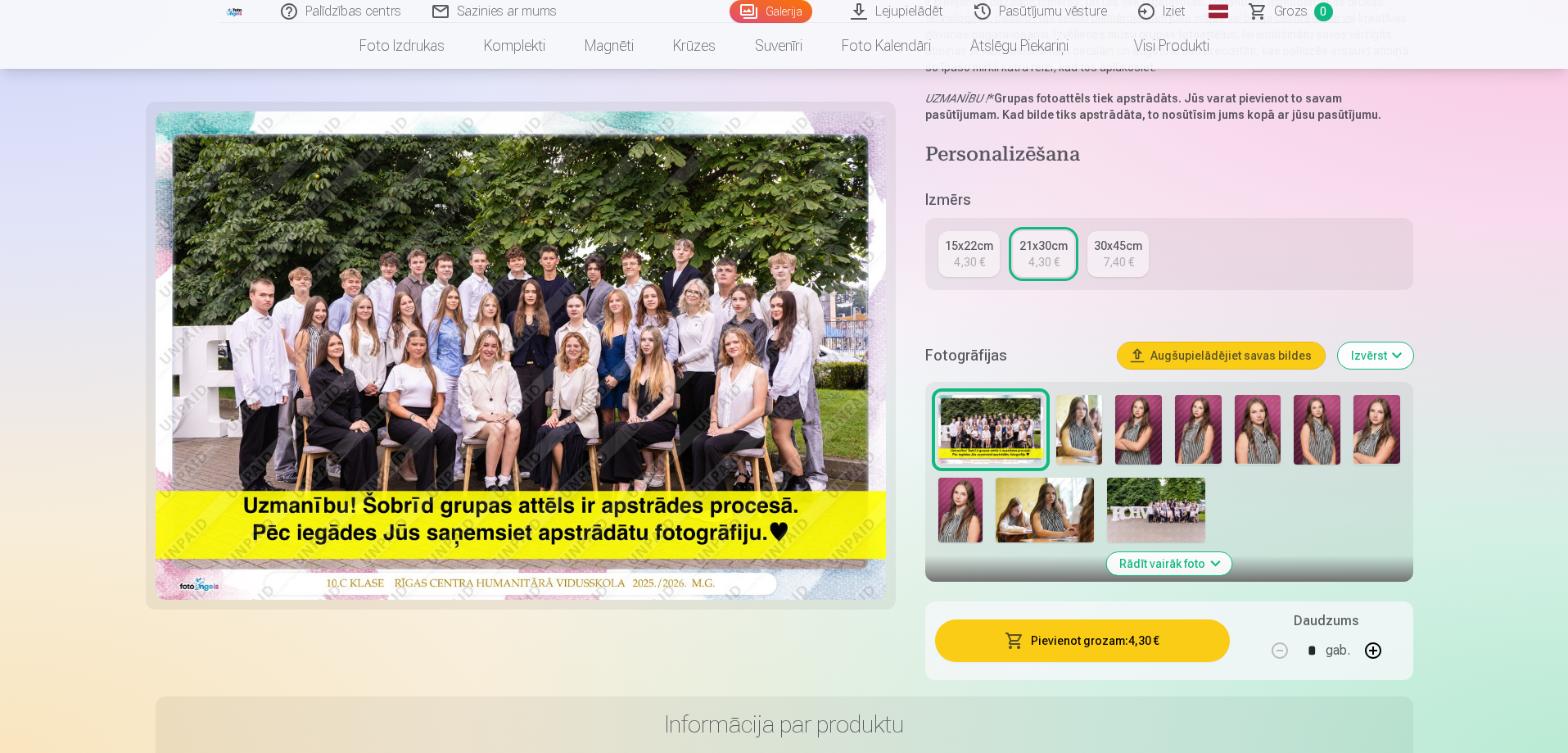
scroll to position [246, 0]
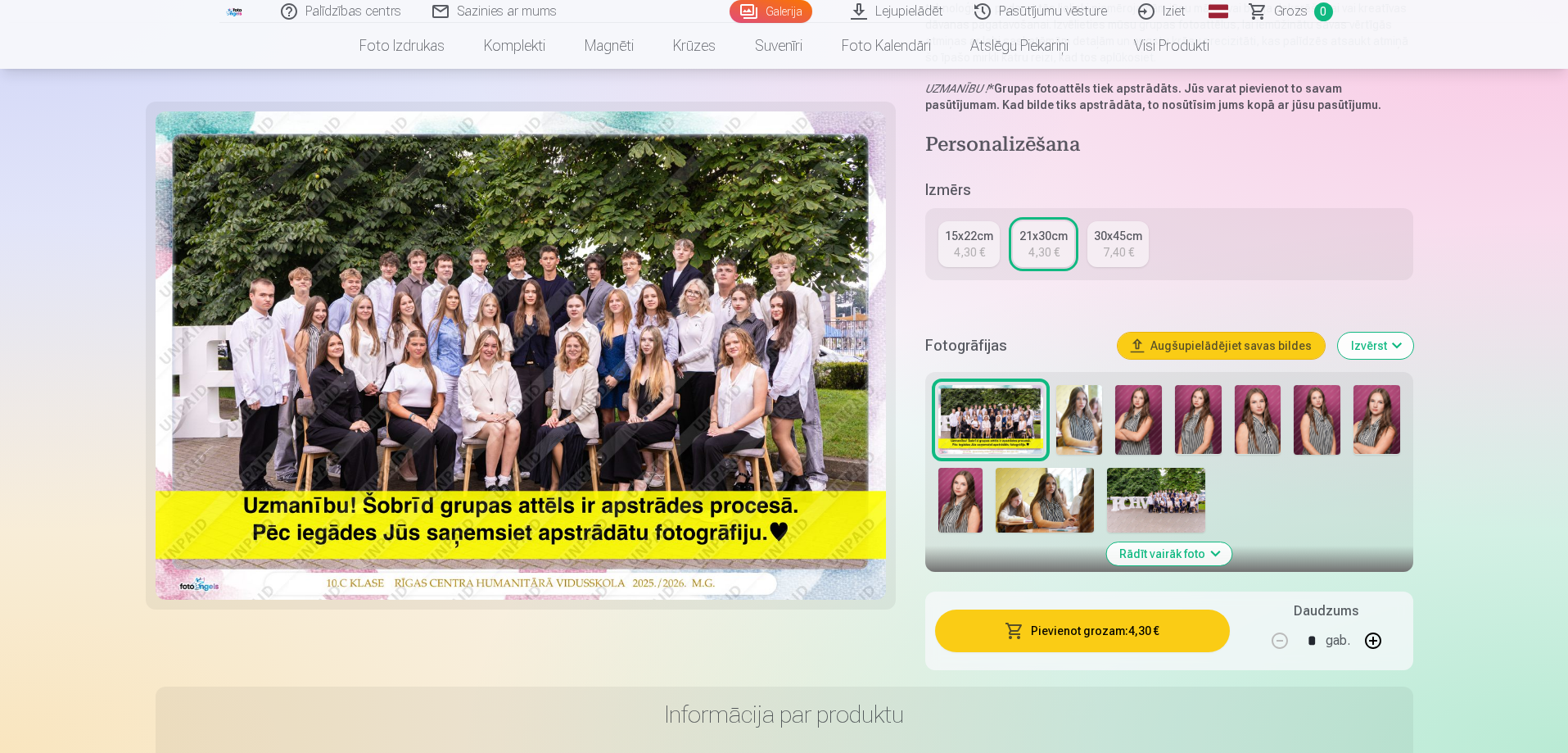
click at [1036, 237] on div "21x30cm" at bounding box center [1043, 235] width 48 height 16
click at [1111, 631] on button "Pievienot grozam : 4,30 €" at bounding box center [1082, 631] width 294 height 43
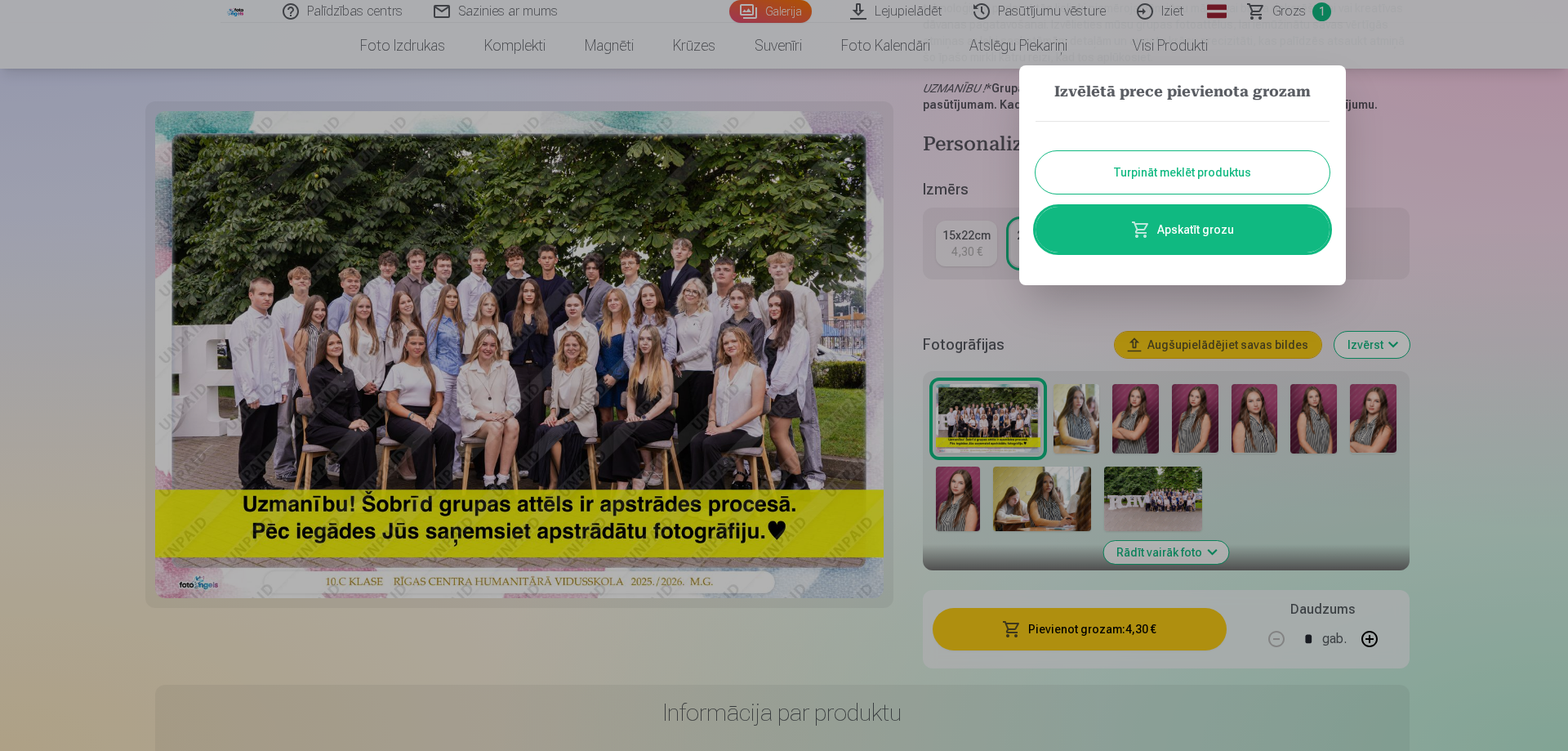
click at [1196, 172] on button "Turpināt meklēt produktus" at bounding box center [1183, 172] width 294 height 43
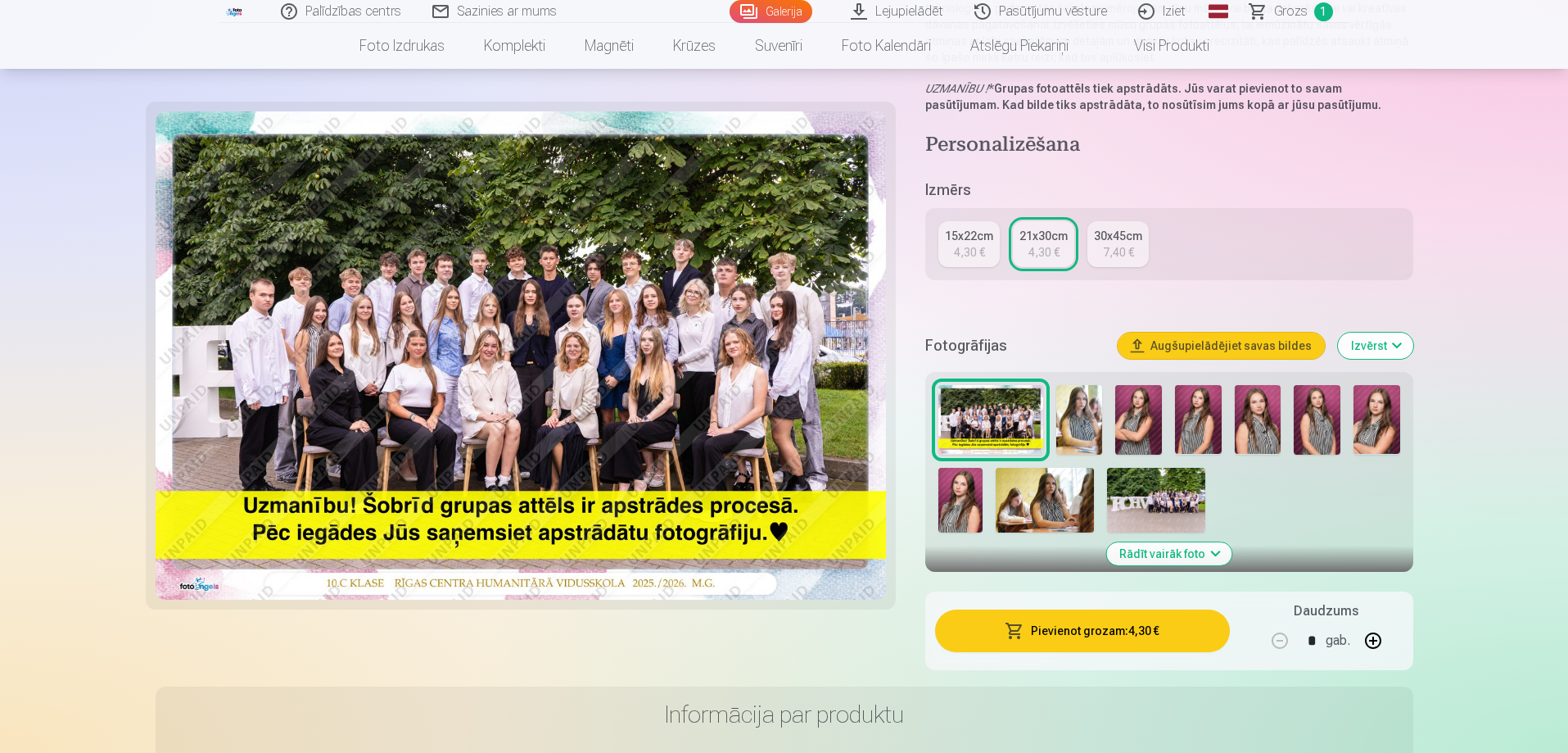
click at [1152, 492] on img at bounding box center [1156, 500] width 99 height 66
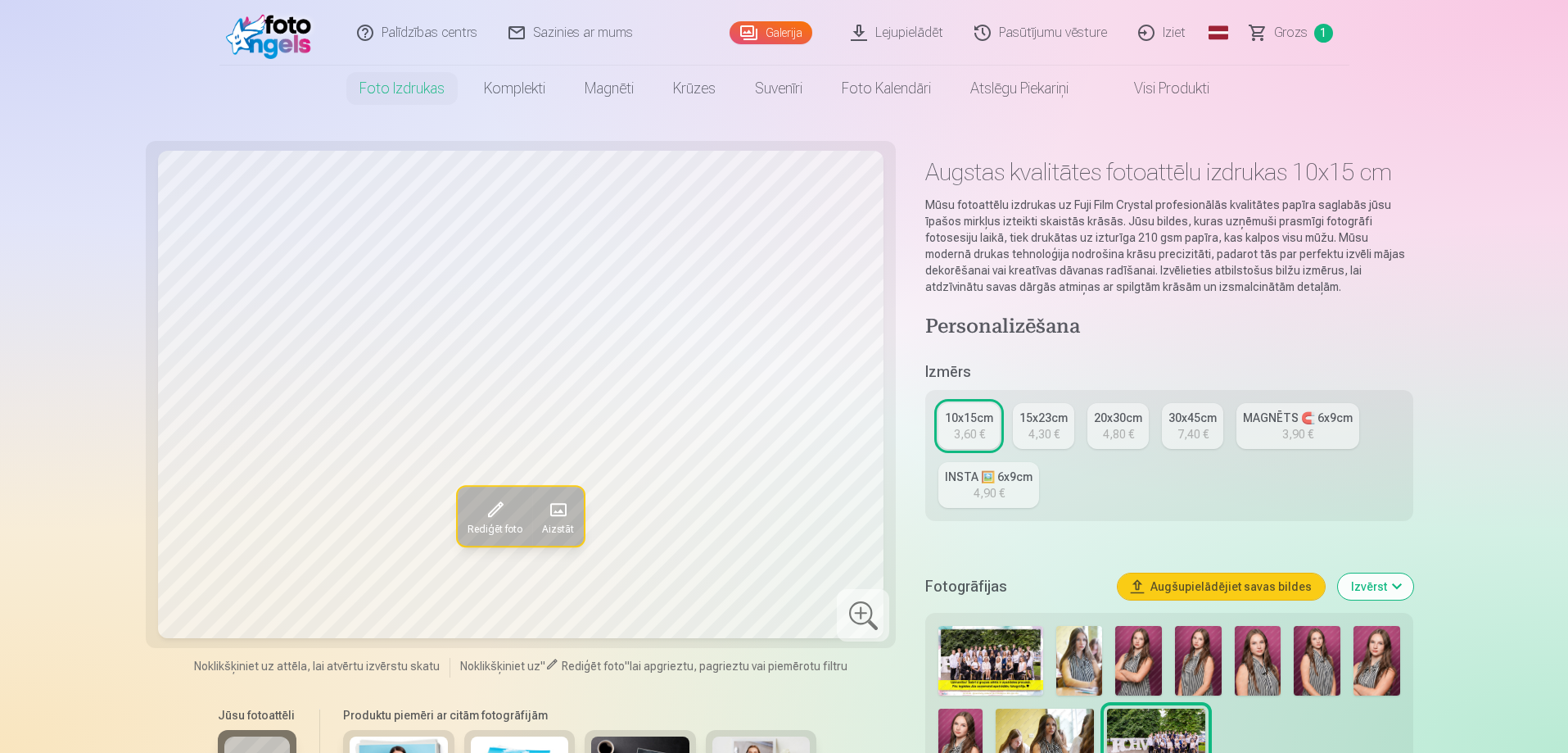
click at [1051, 413] on div "15x23cm" at bounding box center [1043, 417] width 48 height 16
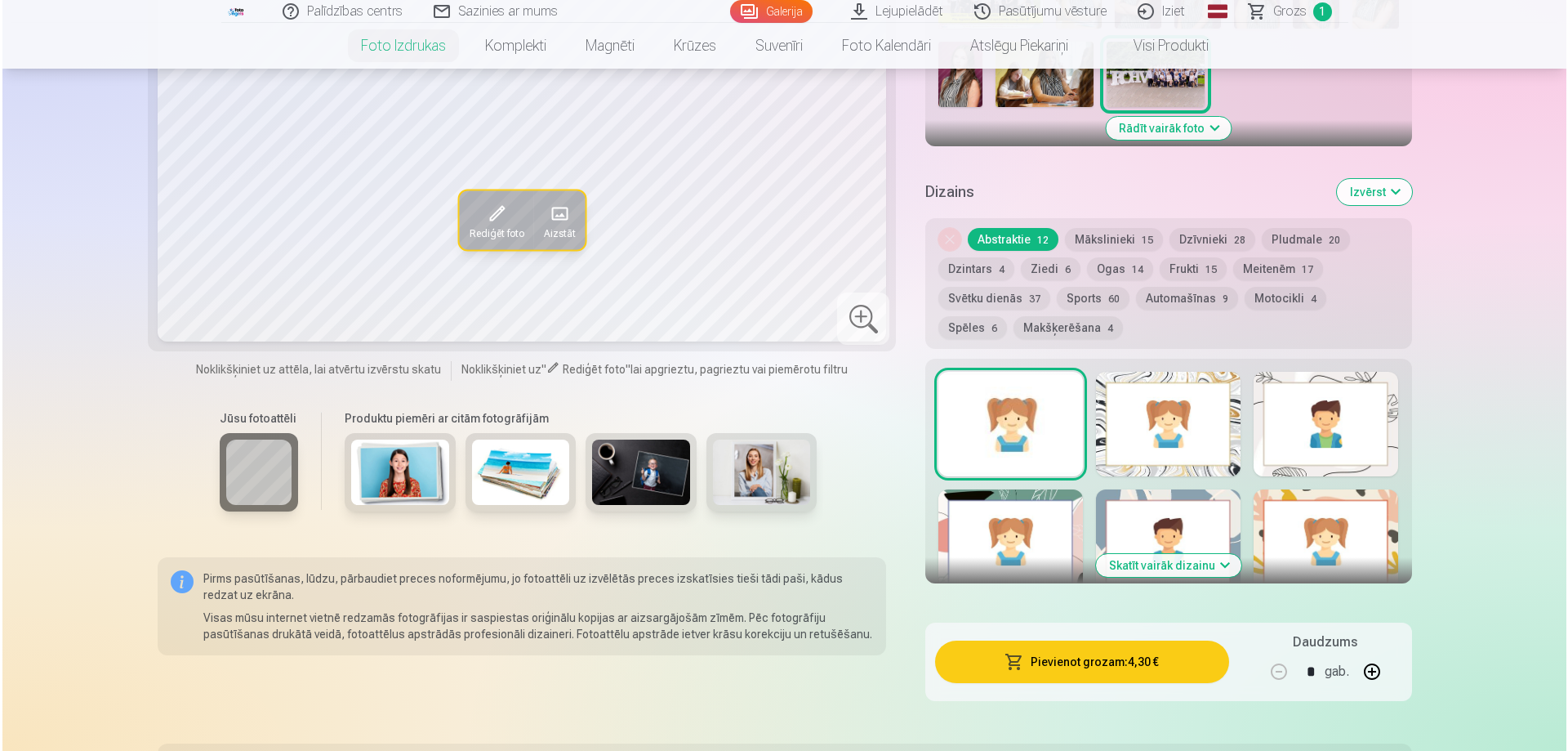
scroll to position [735, 0]
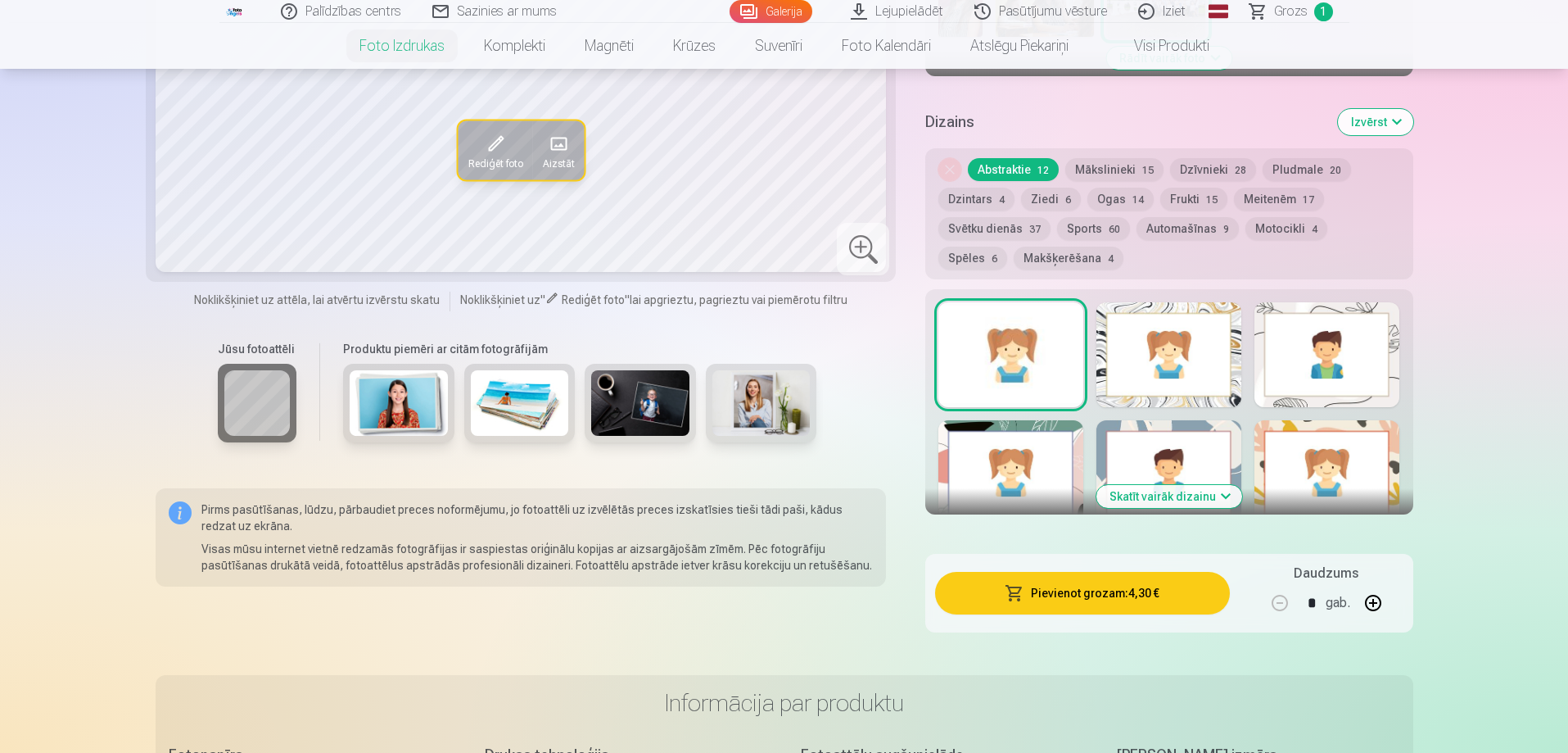
click at [1147, 587] on button "Pievienot grozam : 4,30 €" at bounding box center [1082, 593] width 294 height 43
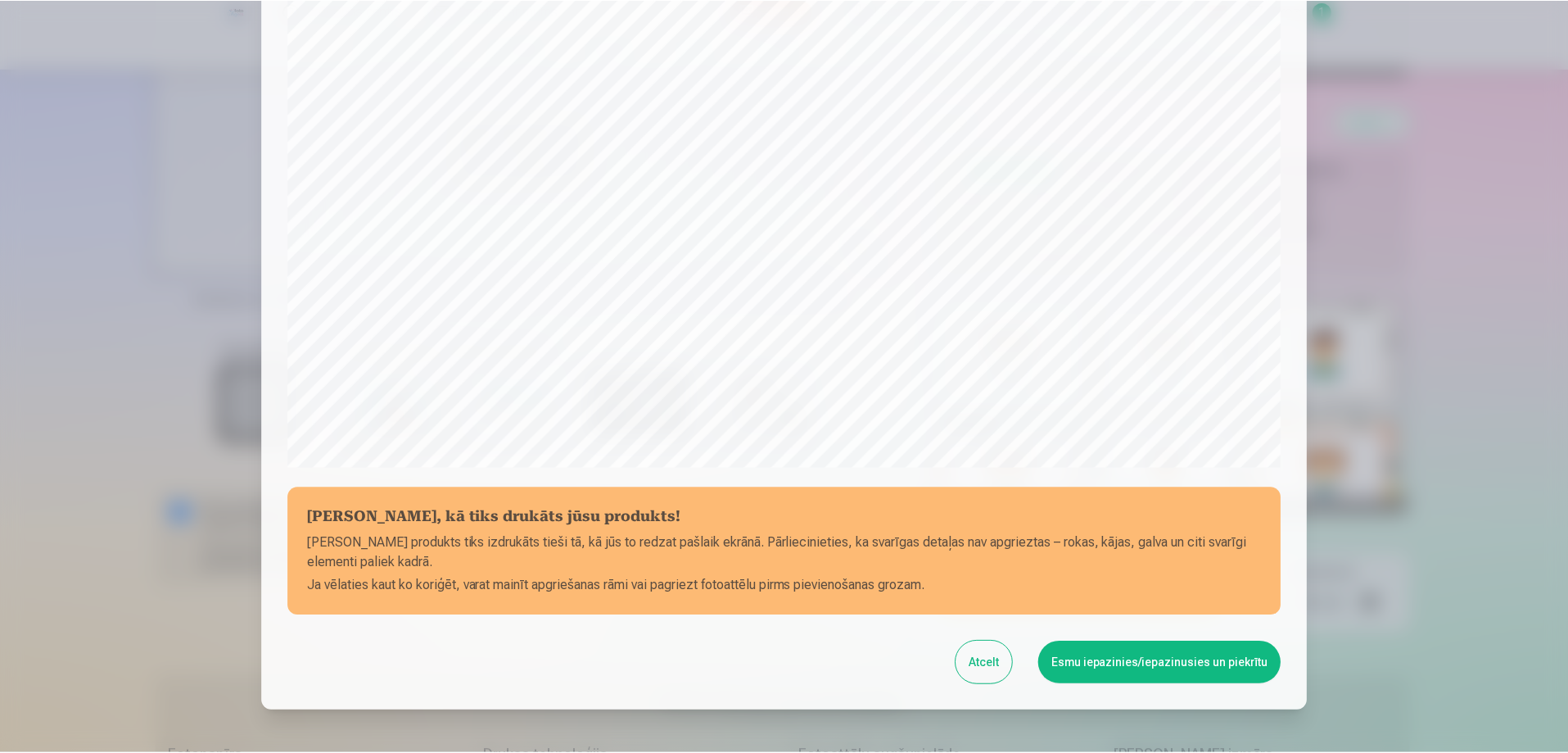
scroll to position [345, 0]
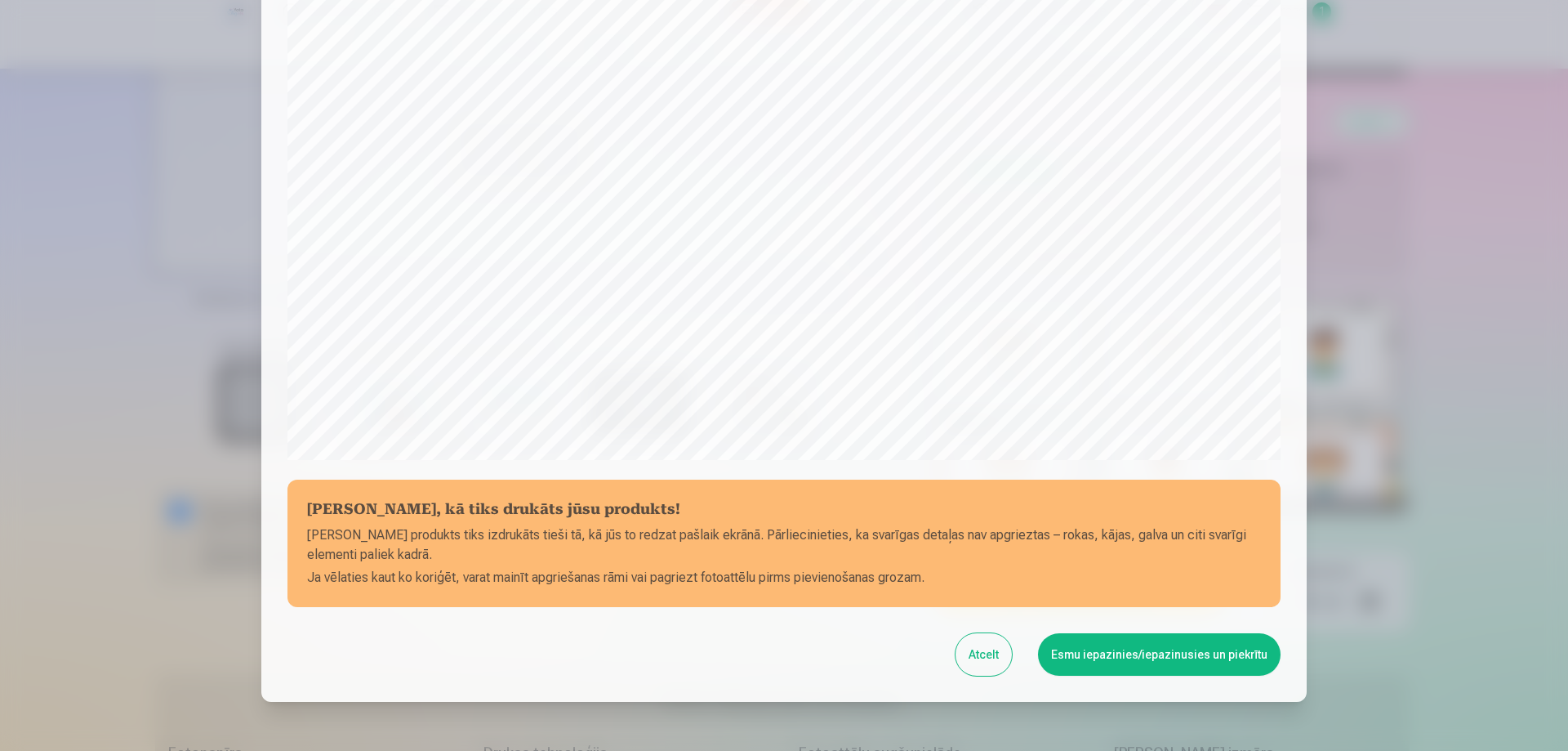
click at [1174, 650] on button "Esmu iepazinies/iepazinusies un piekrītu" at bounding box center [1159, 653] width 242 height 43
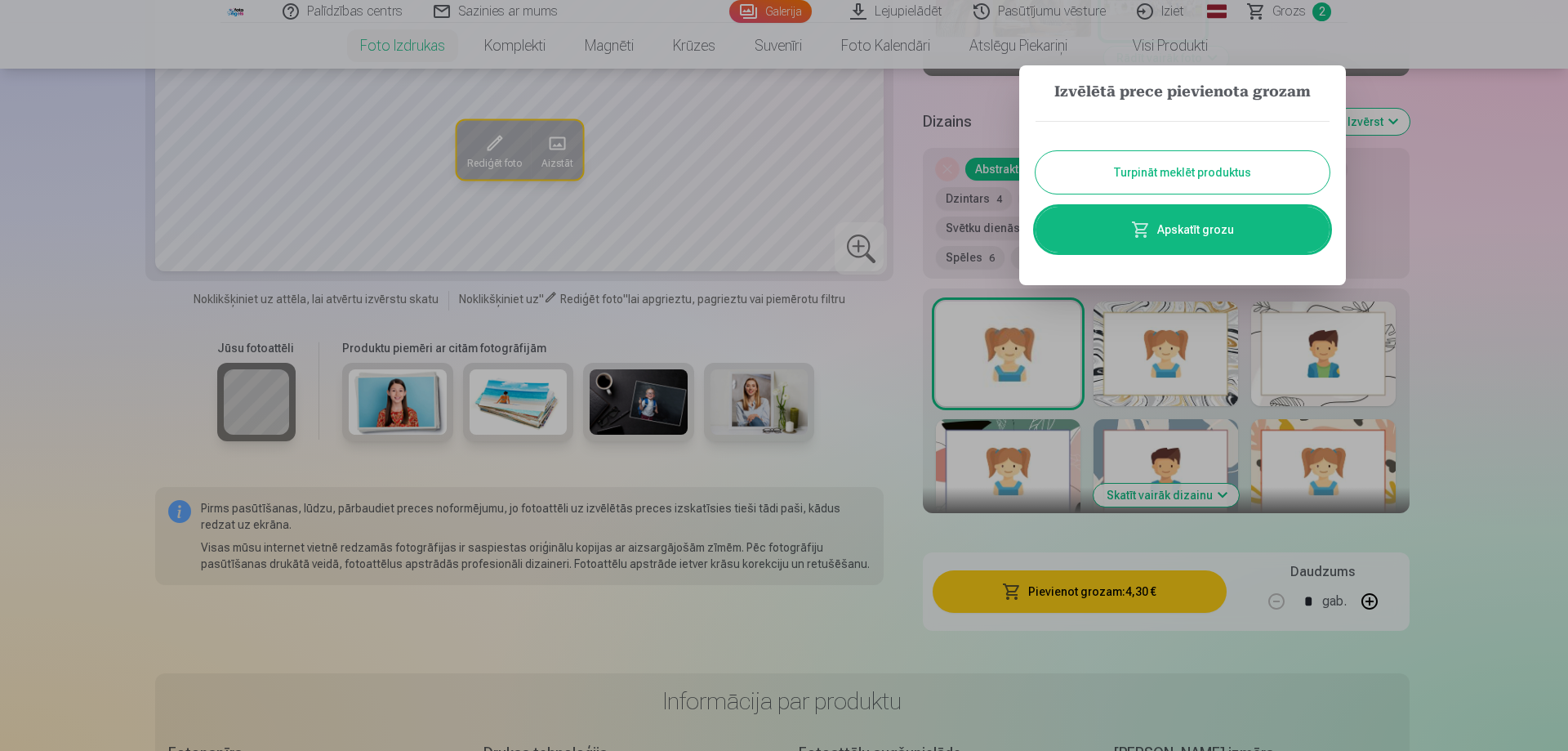
click at [1189, 181] on button "Turpināt meklēt produktus" at bounding box center [1183, 172] width 294 height 43
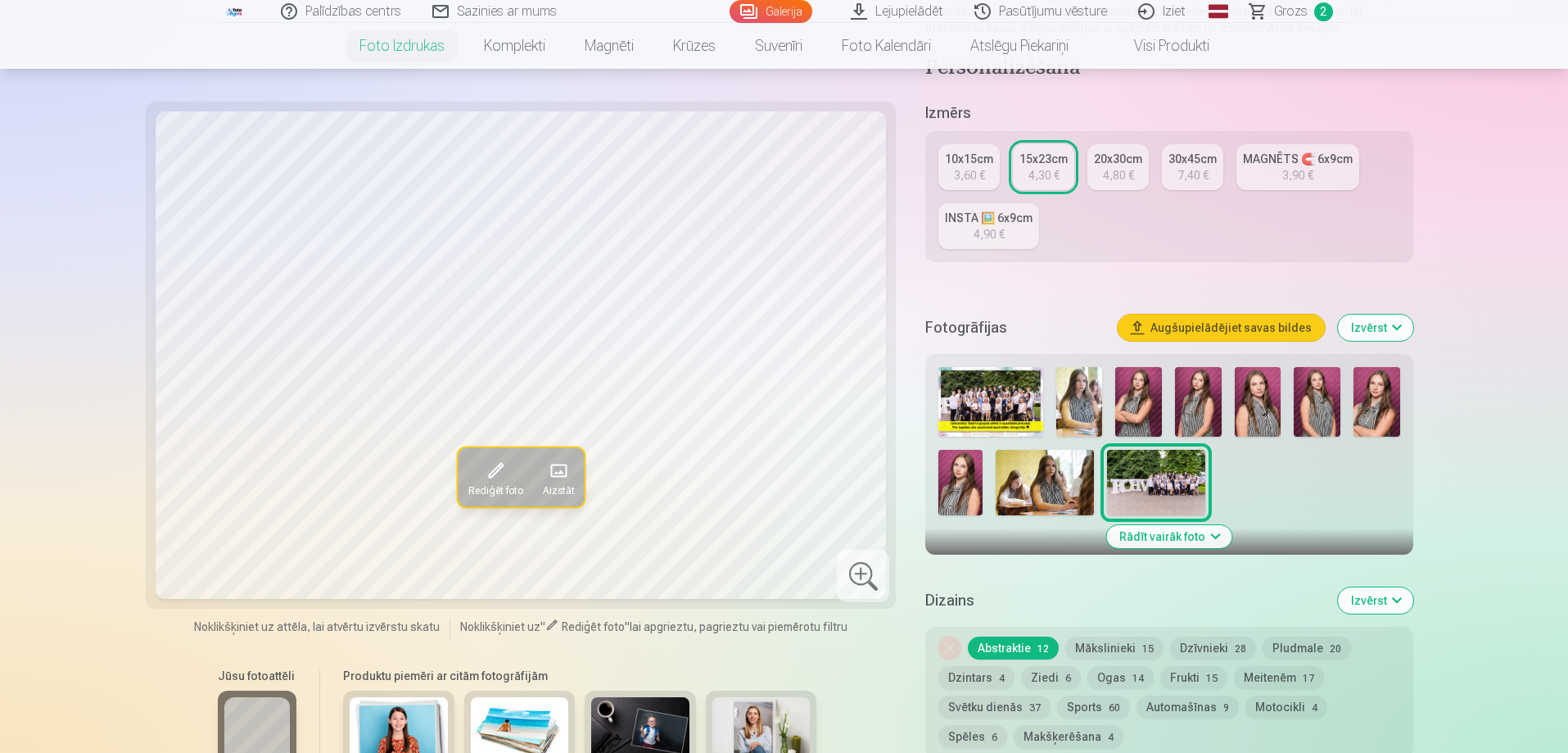
scroll to position [164, 0]
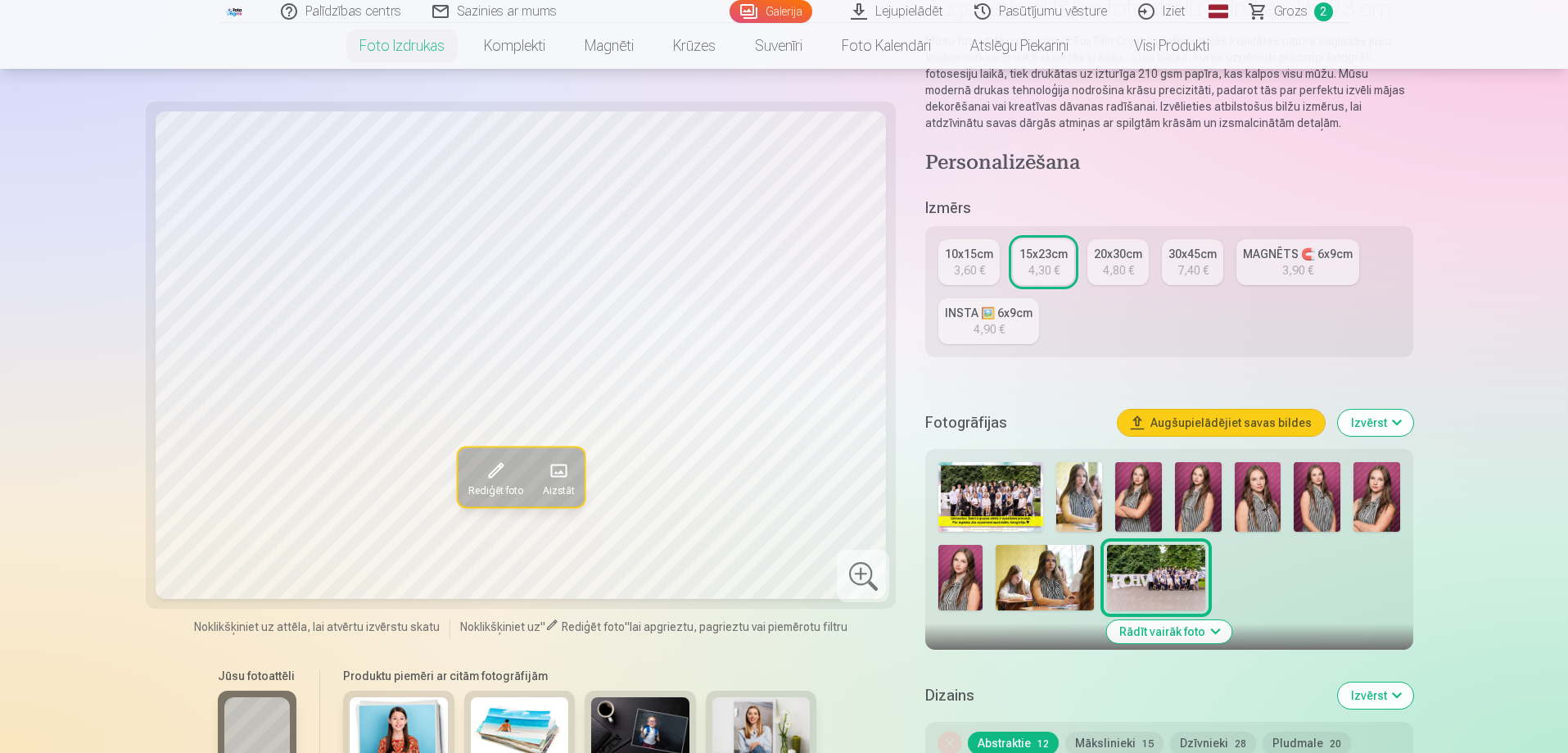
click at [1050, 567] on img at bounding box center [1045, 577] width 99 height 66
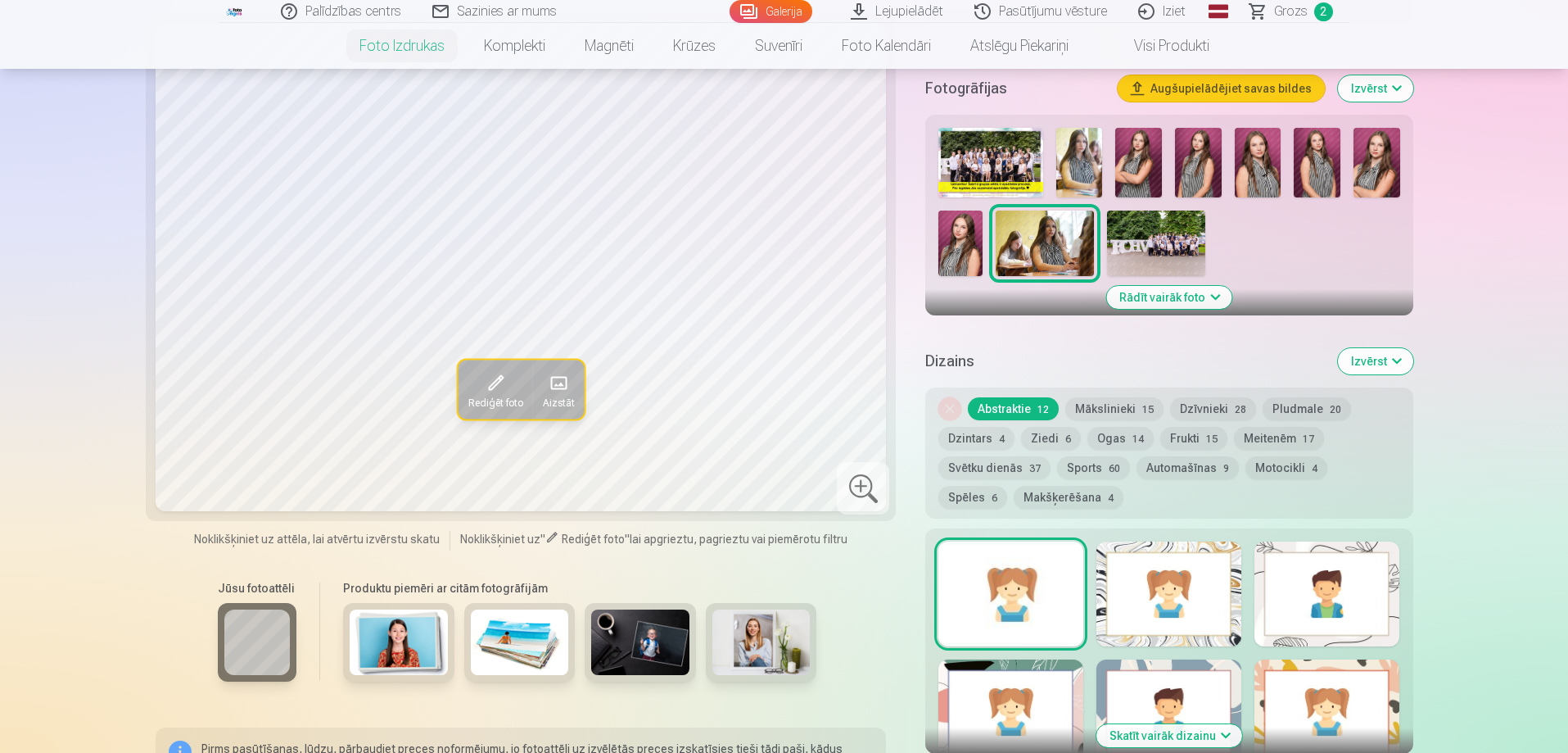
scroll to position [655, 0]
